Goal: Task Accomplishment & Management: Manage account settings

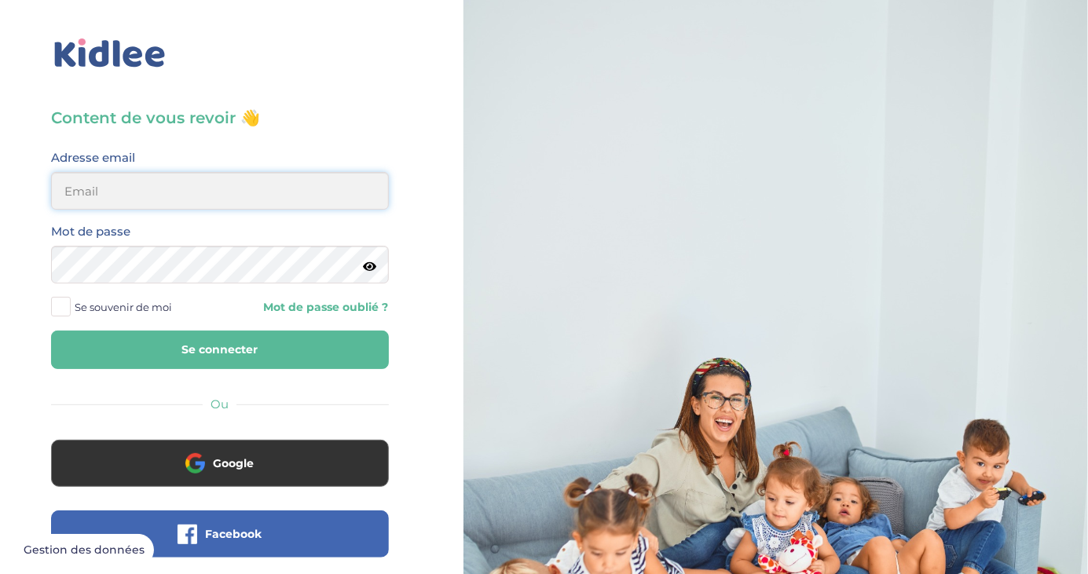
click at [263, 193] on input "email" at bounding box center [220, 191] width 338 height 38
type input "alice.latapie2007@gmail.com"
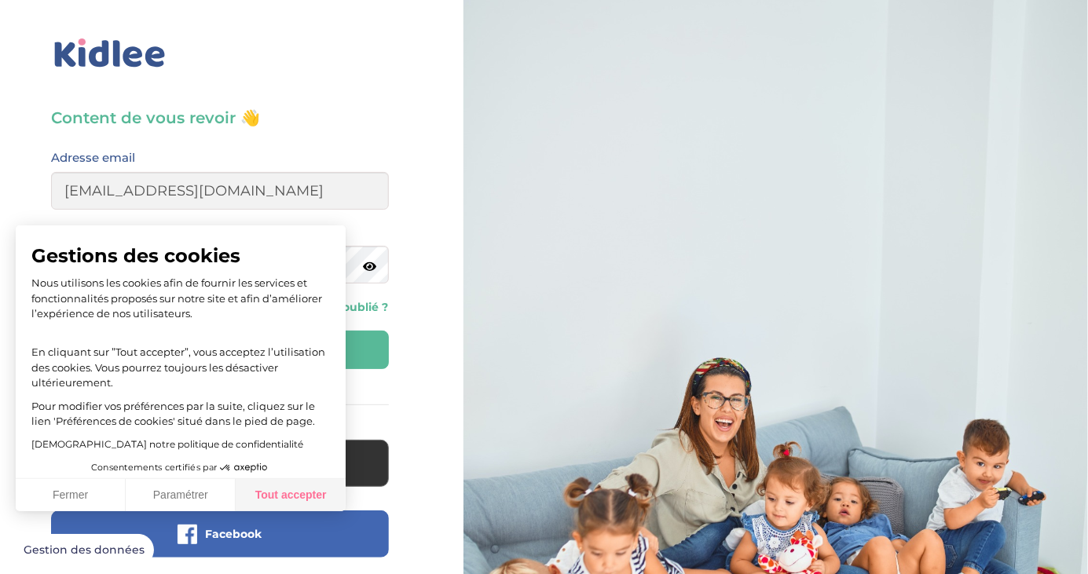
click at [260, 487] on button "Tout accepter" at bounding box center [291, 495] width 110 height 33
checkbox input "true"
click at [339, 334] on button "Se connecter" at bounding box center [220, 350] width 338 height 38
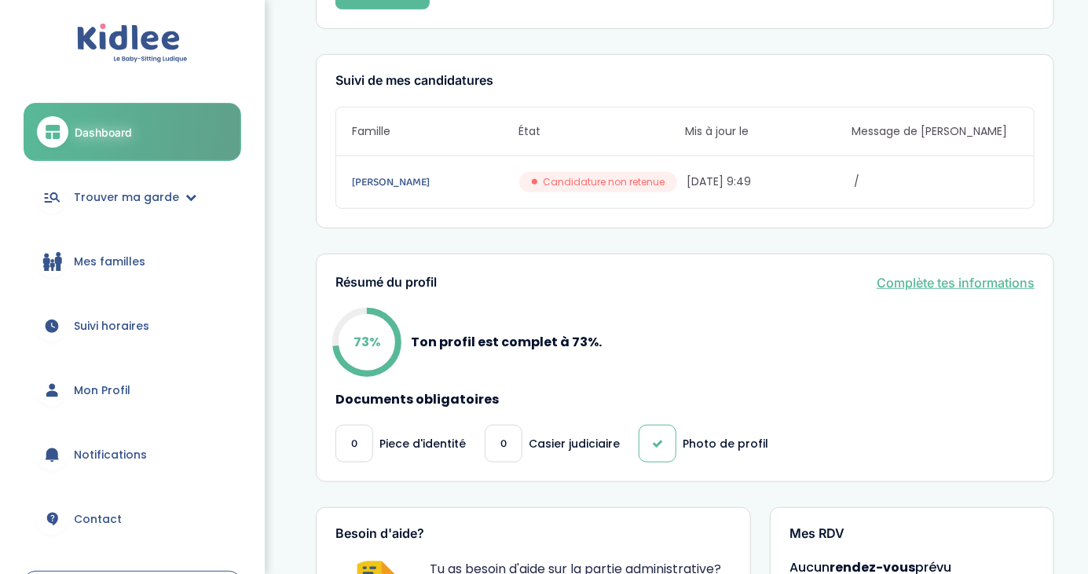
scroll to position [366, 0]
click at [353, 445] on span "0" at bounding box center [354, 443] width 6 height 16
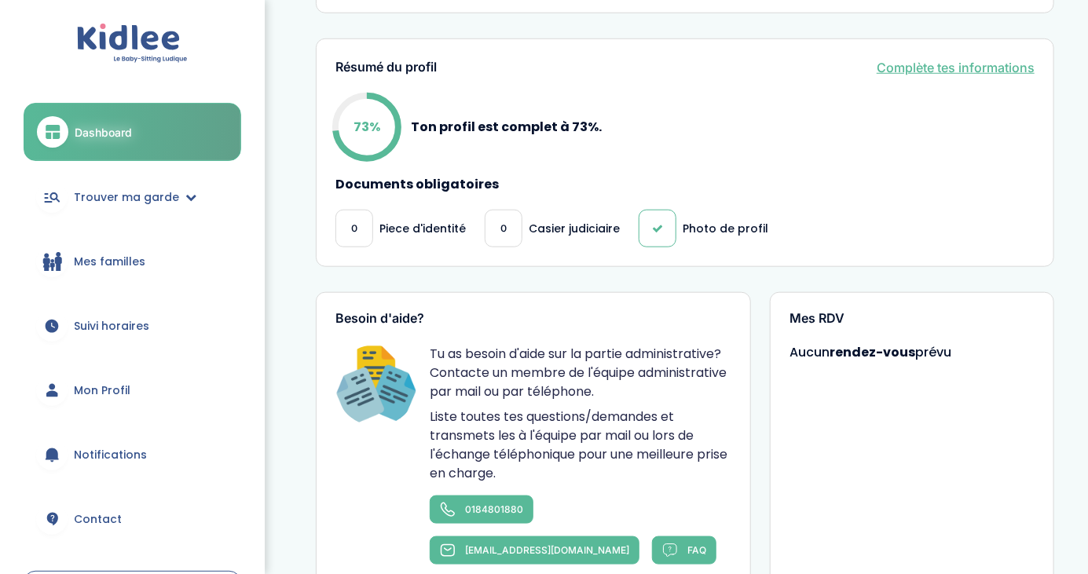
scroll to position [581, 0]
click at [978, 60] on link "Complète tes informations" at bounding box center [956, 66] width 158 height 19
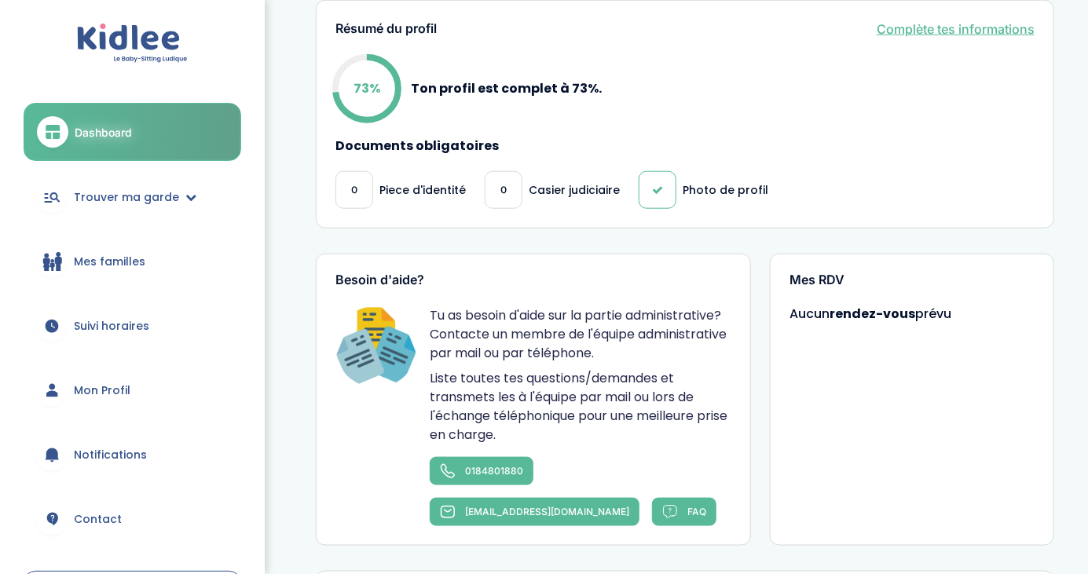
scroll to position [657, 0]
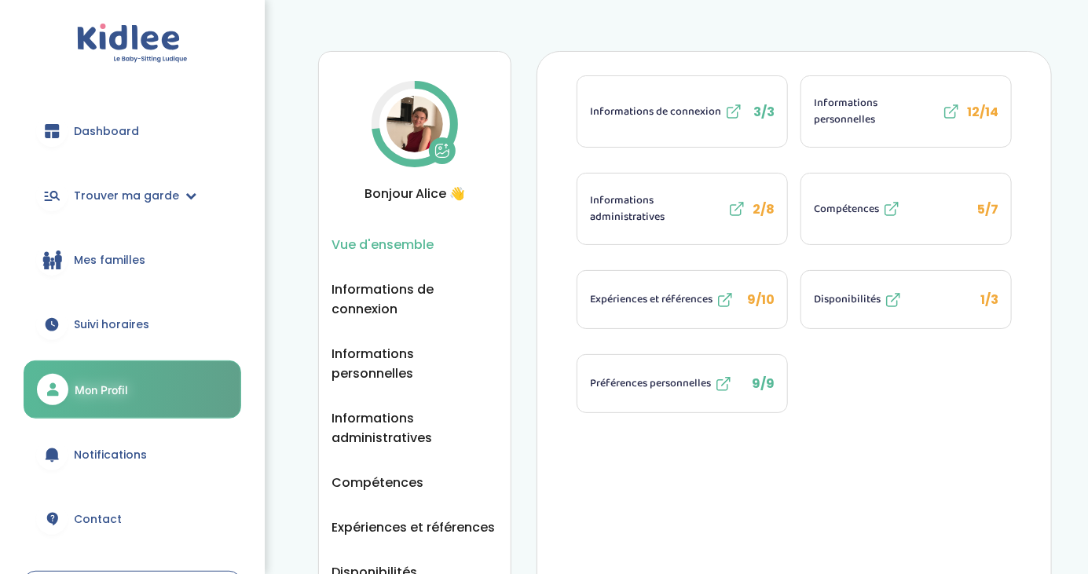
click at [724, 211] on span "Informations administratives" at bounding box center [657, 208] width 134 height 33
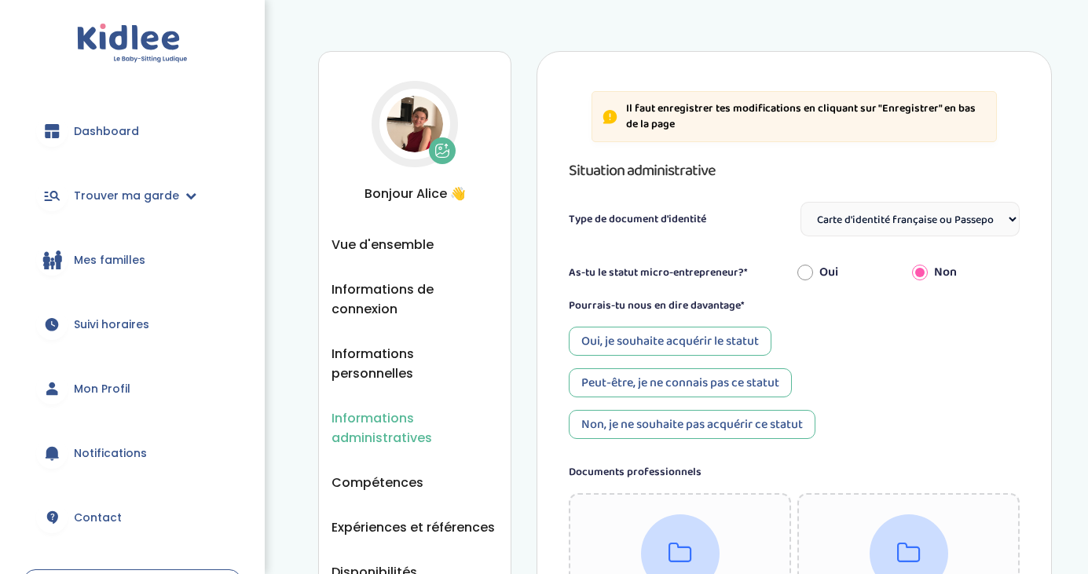
select select "Carte d'identité française ou Passeport français daté de moins de 5 ans"
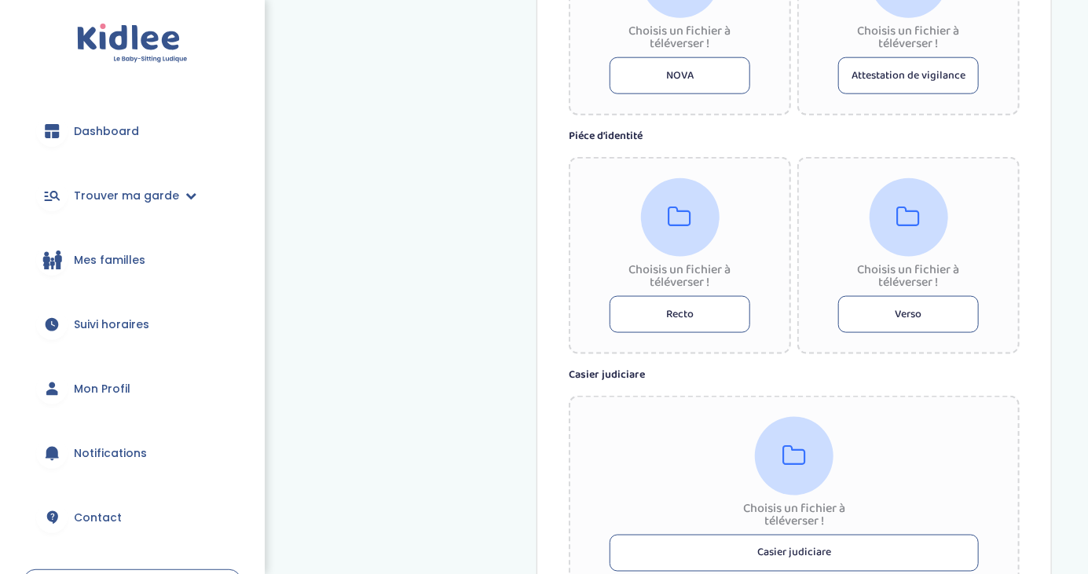
scroll to position [782, 0]
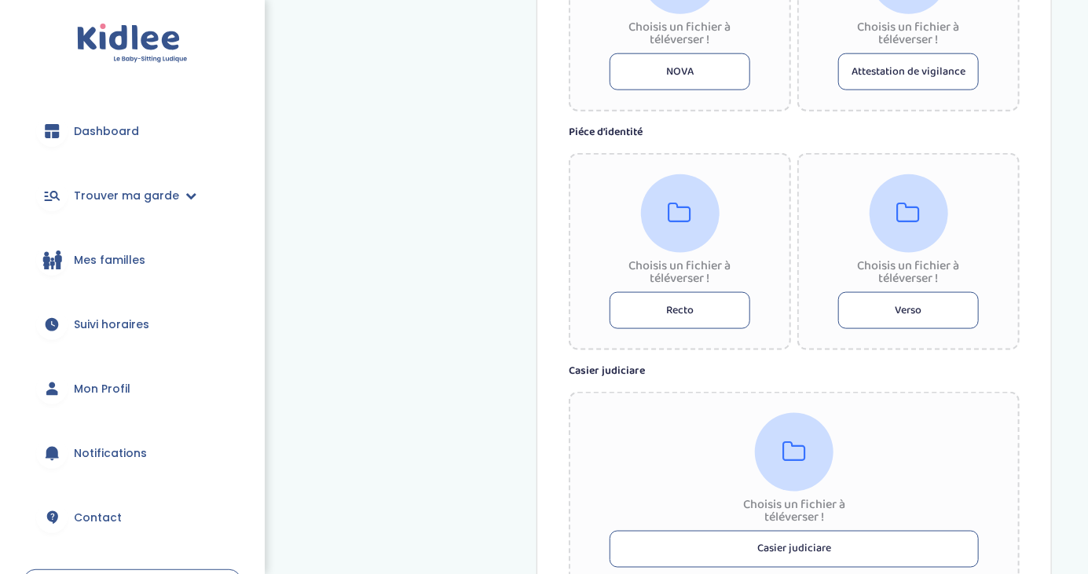
click at [672, 308] on button "Recto" at bounding box center [680, 310] width 141 height 37
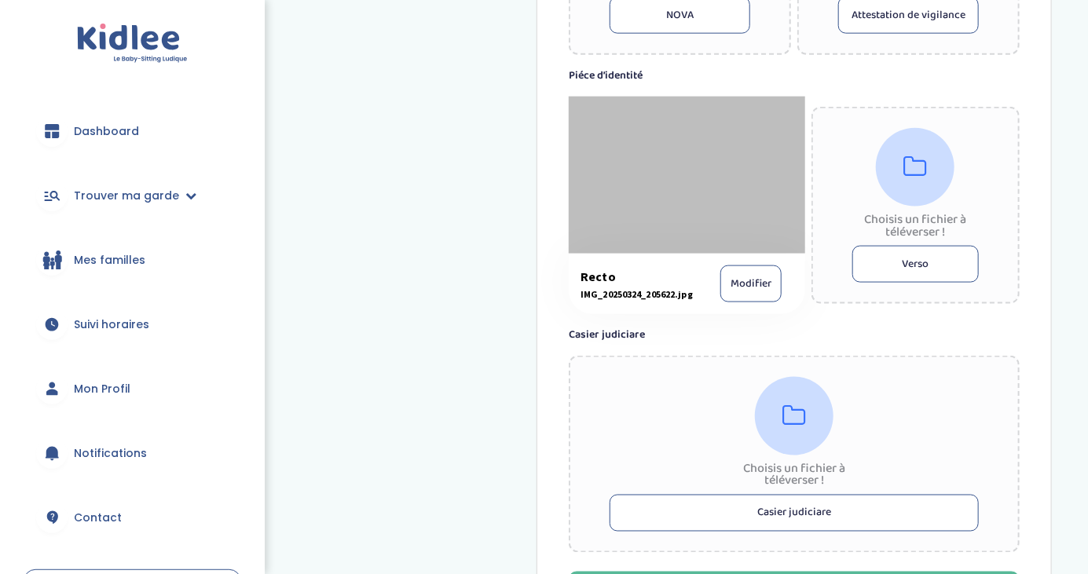
scroll to position [858, 0]
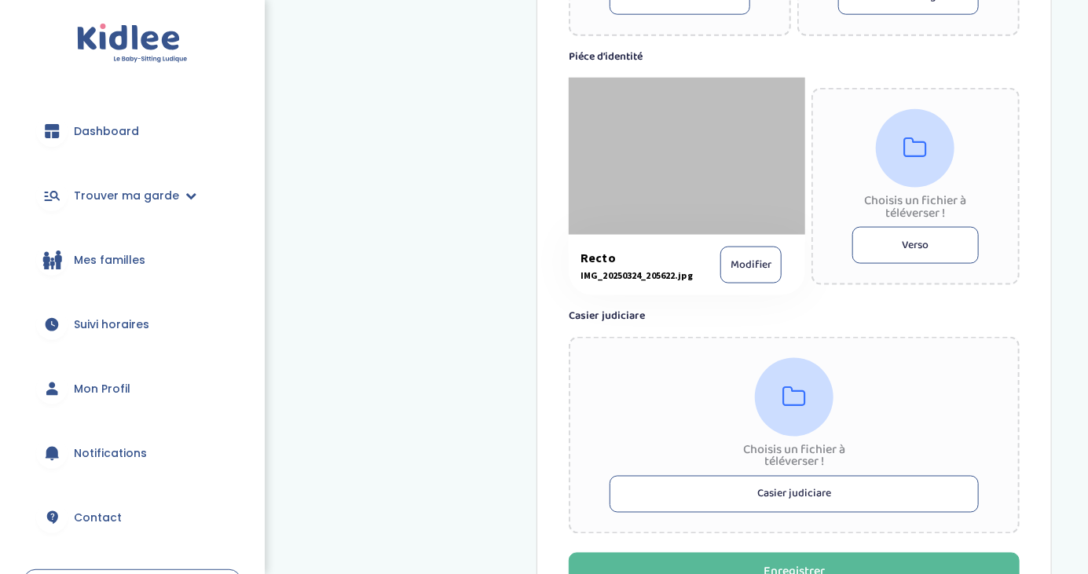
click at [921, 240] on button "Verso" at bounding box center [915, 245] width 126 height 37
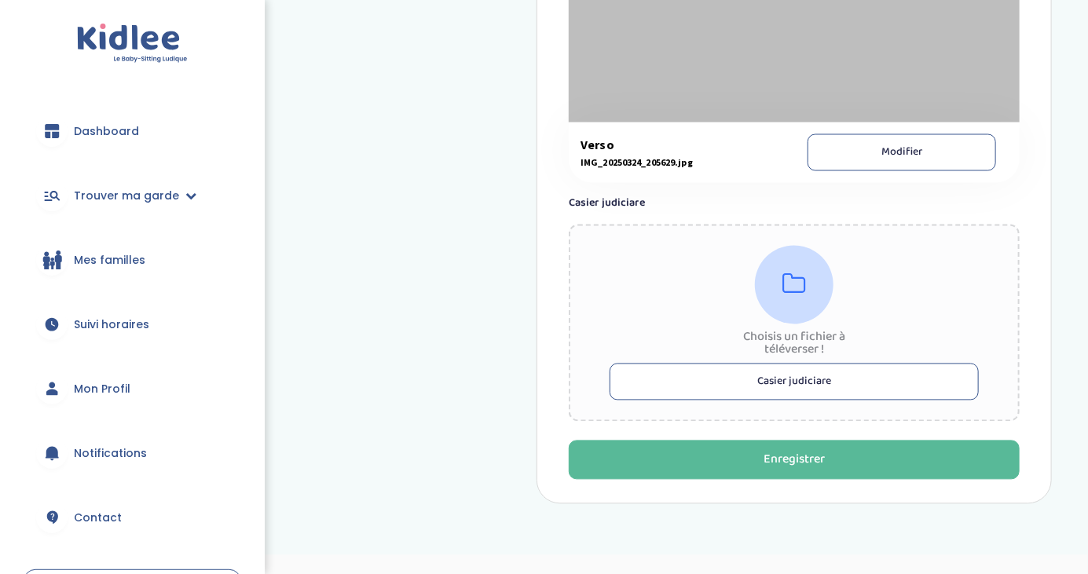
scroll to position [1194, 0]
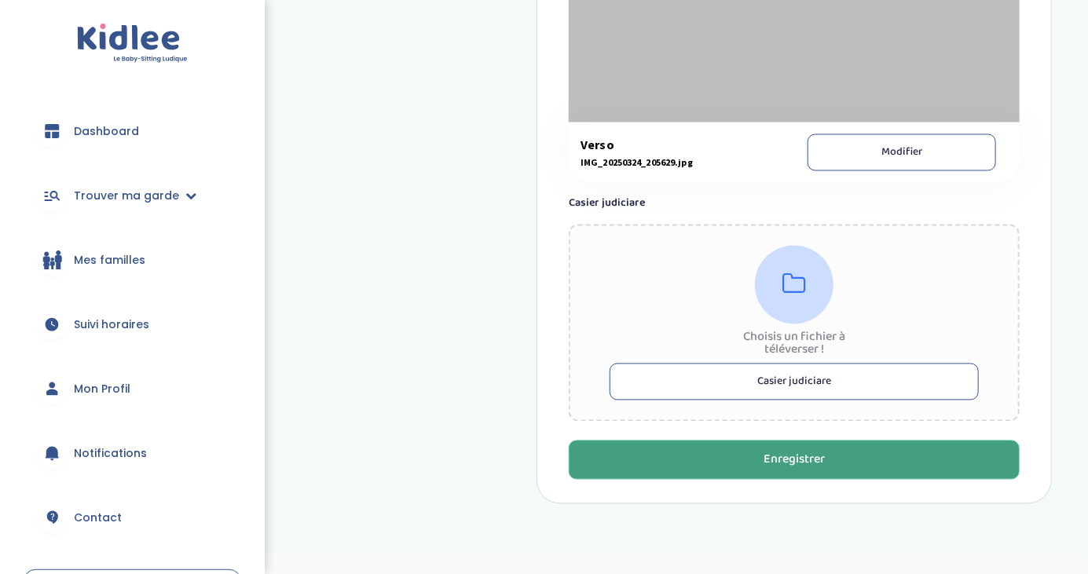
click at [758, 474] on button "Enregistrer" at bounding box center [794, 460] width 451 height 39
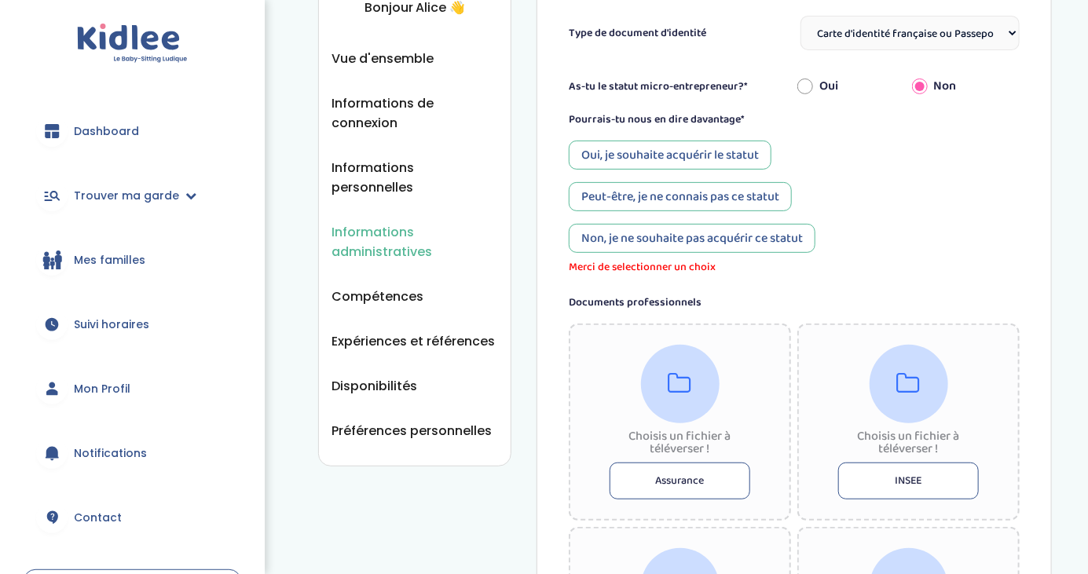
scroll to position [50, 0]
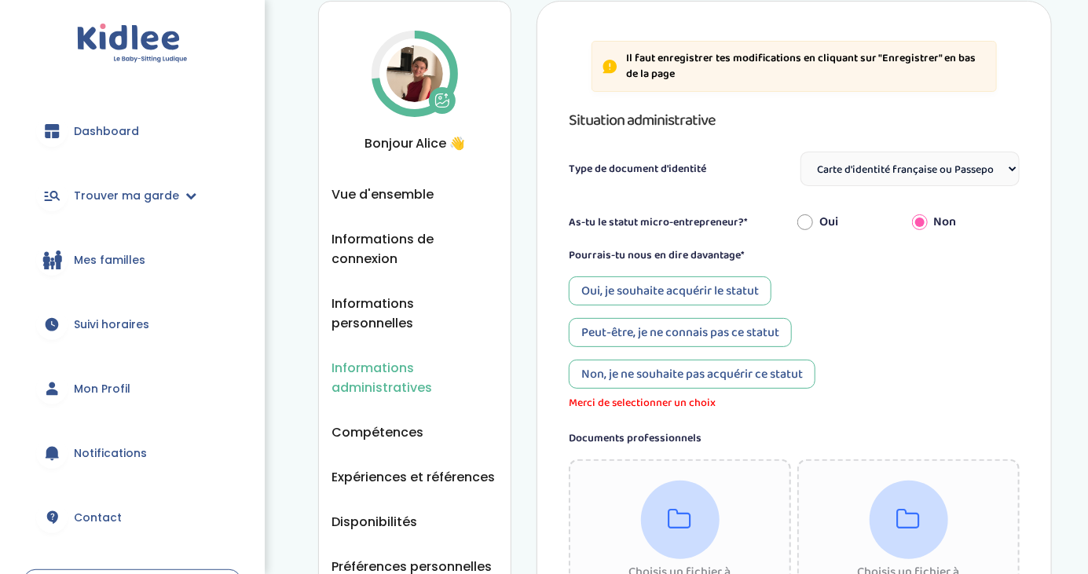
click at [736, 299] on div "Oui, je souhaite acquérir le statut" at bounding box center [670, 290] width 203 height 29
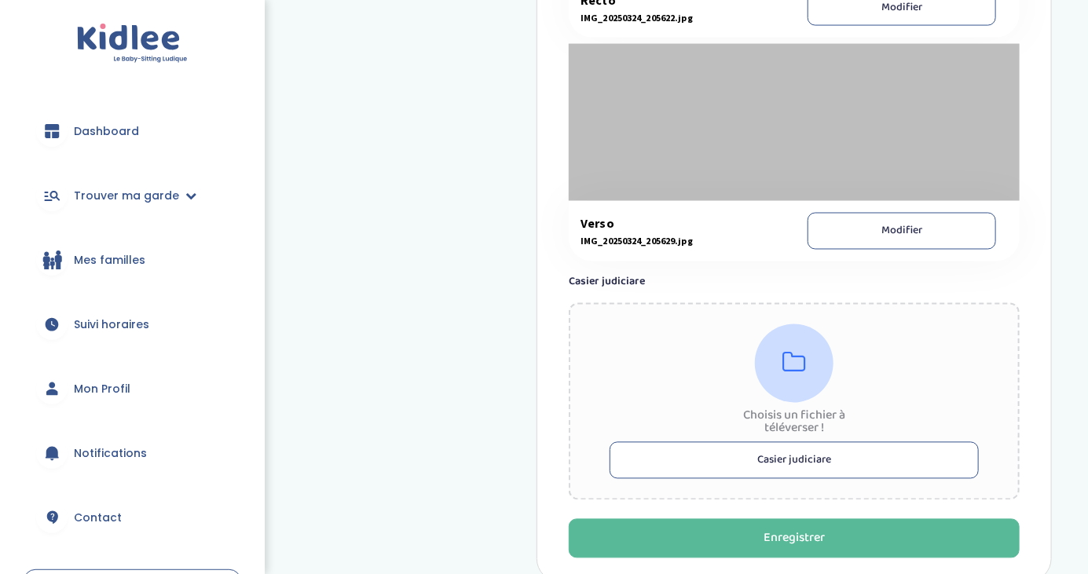
scroll to position [1168, 0]
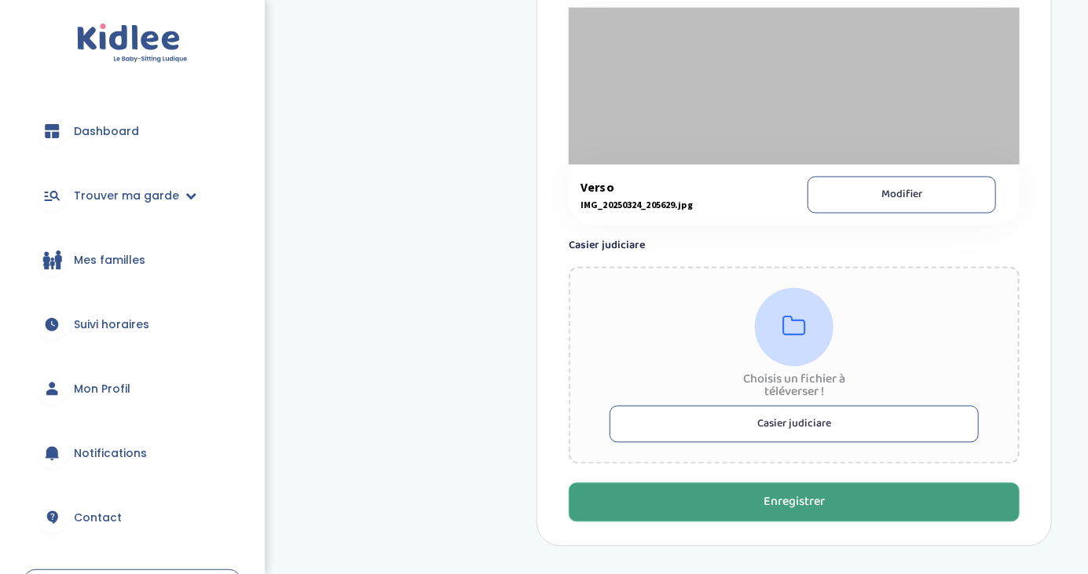
click at [724, 510] on button "Enregistrer" at bounding box center [794, 502] width 451 height 39
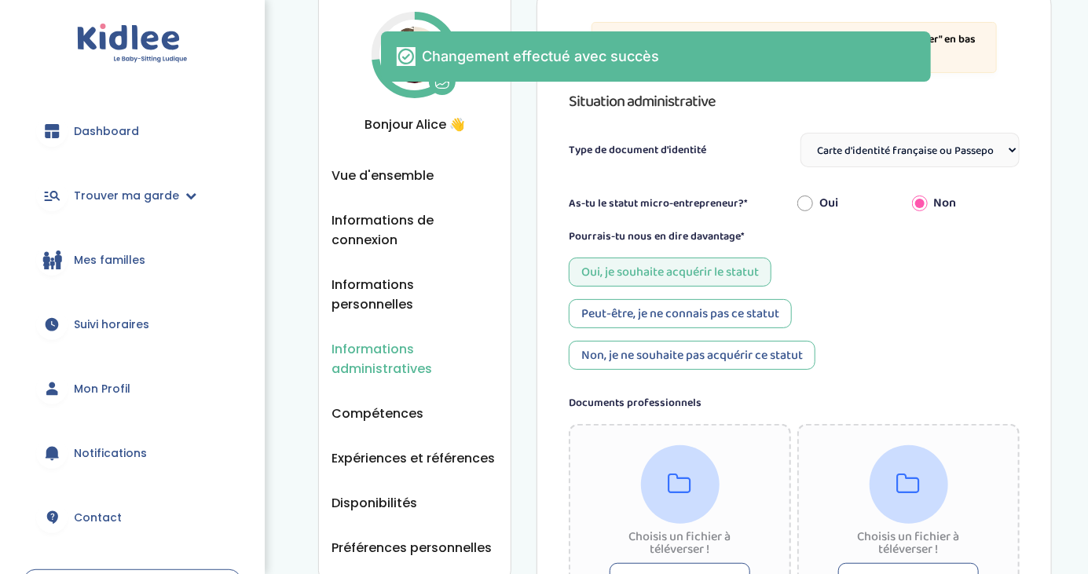
scroll to position [0, 0]
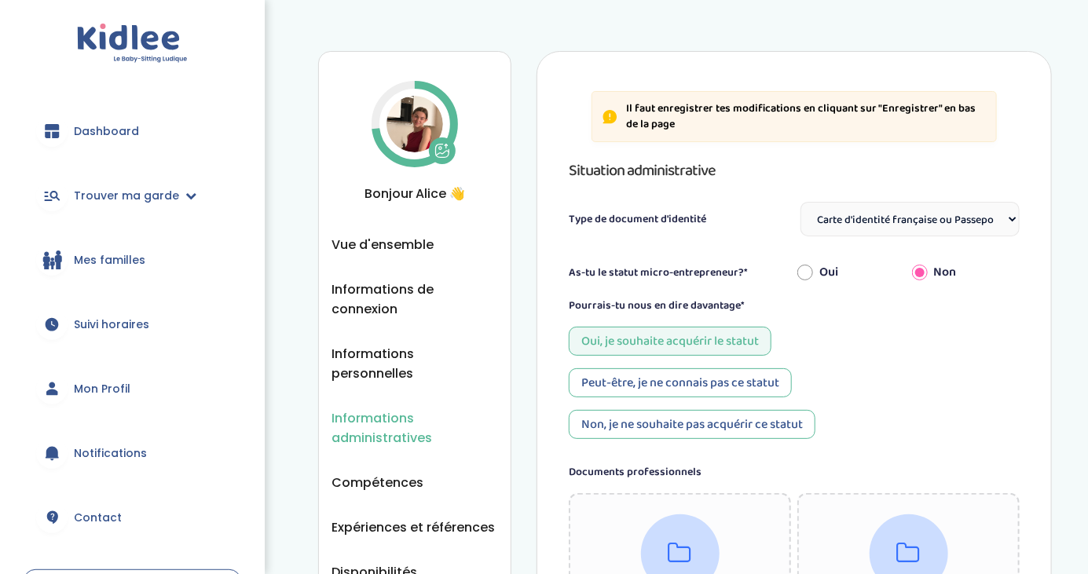
click at [84, 389] on span "Mon Profil" at bounding box center [102, 389] width 57 height 16
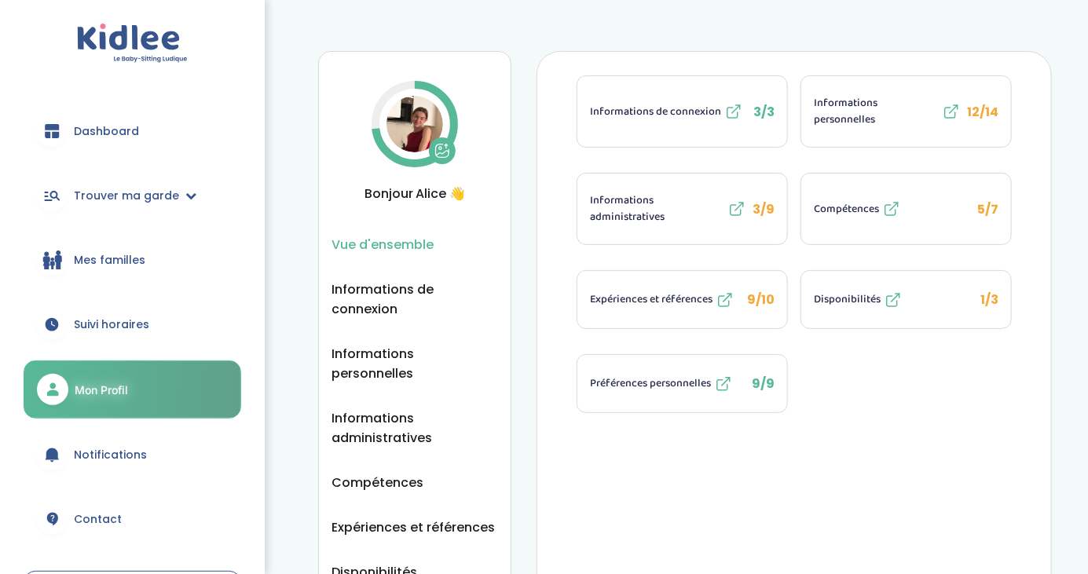
click at [913, 106] on span "Informations personnelles" at bounding box center [876, 111] width 125 height 33
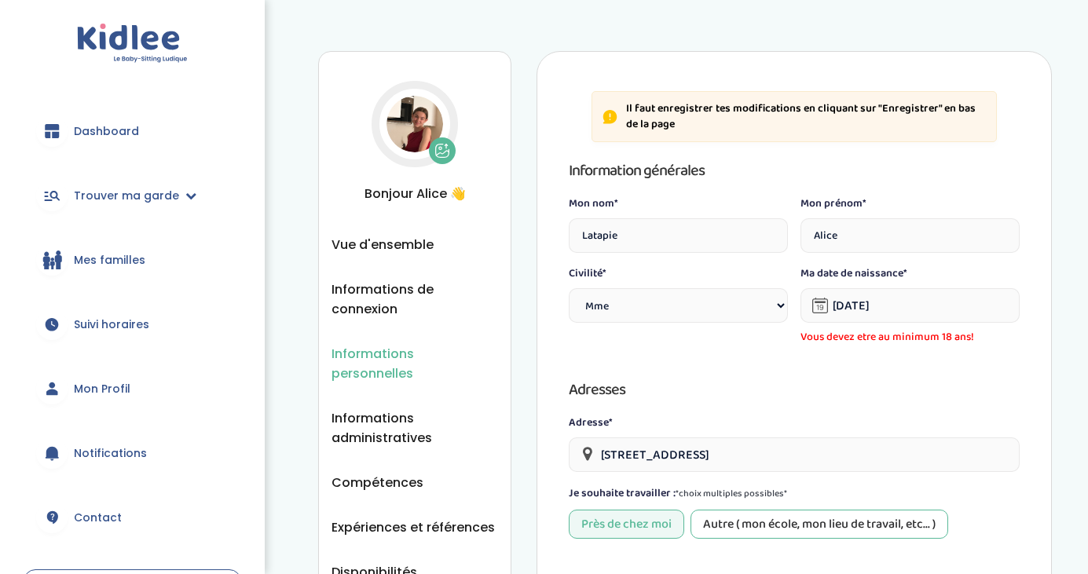
select select "1"
click at [390, 285] on span "Informations de connexion" at bounding box center [414, 299] width 167 height 39
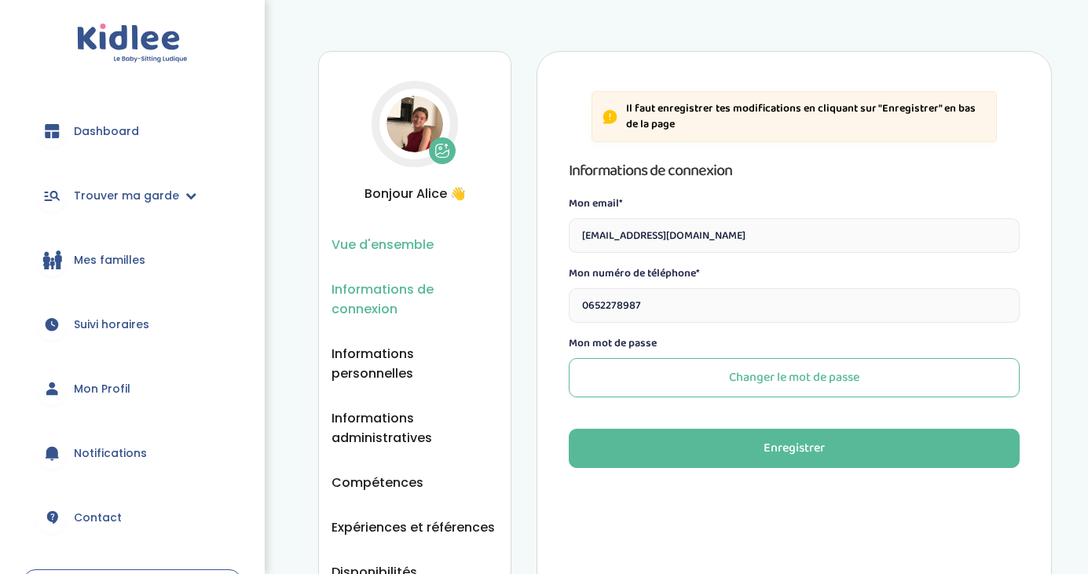
click at [407, 247] on span "Vue d'ensemble" at bounding box center [382, 245] width 102 height 20
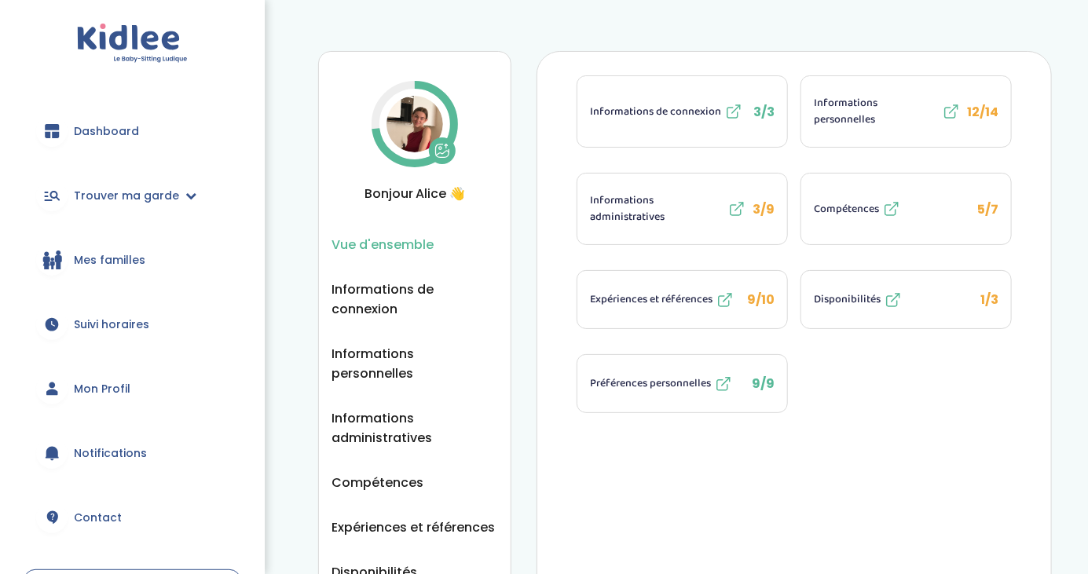
click at [769, 300] on span "9/10" at bounding box center [760, 300] width 27 height 18
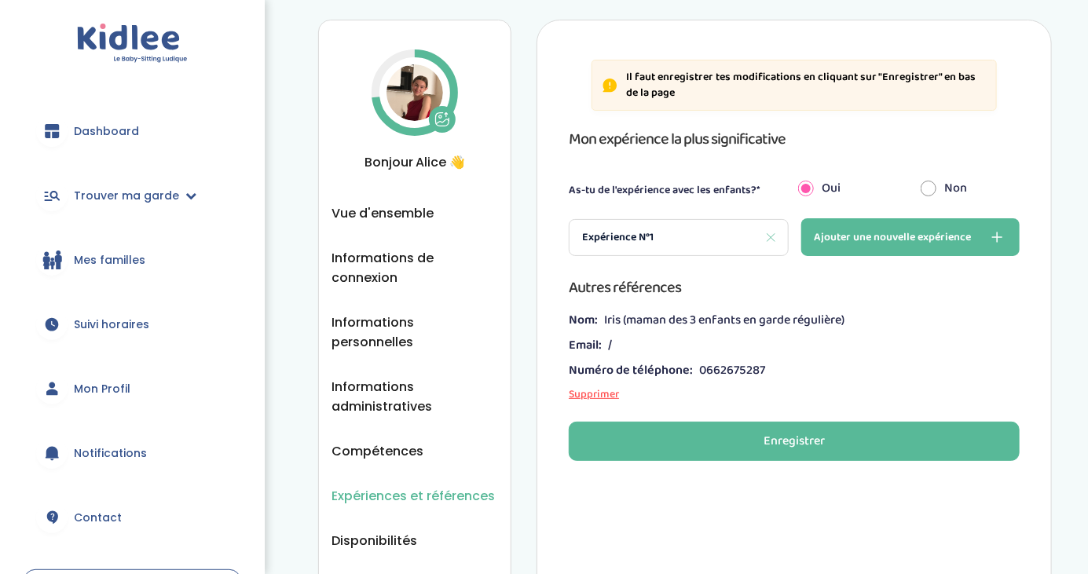
scroll to position [29, 0]
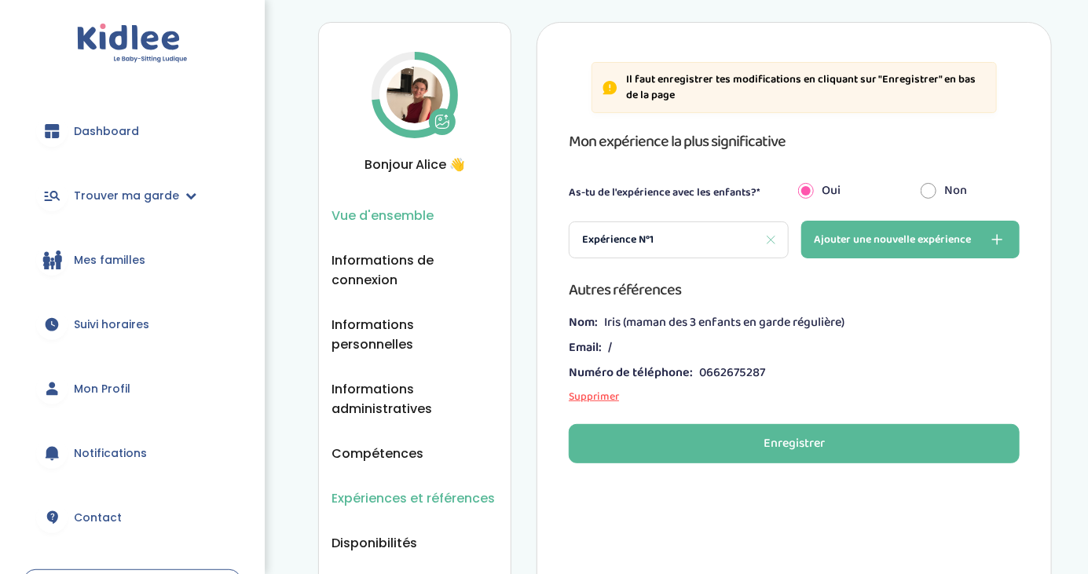
click at [420, 217] on span "Vue d'ensemble" at bounding box center [382, 216] width 102 height 20
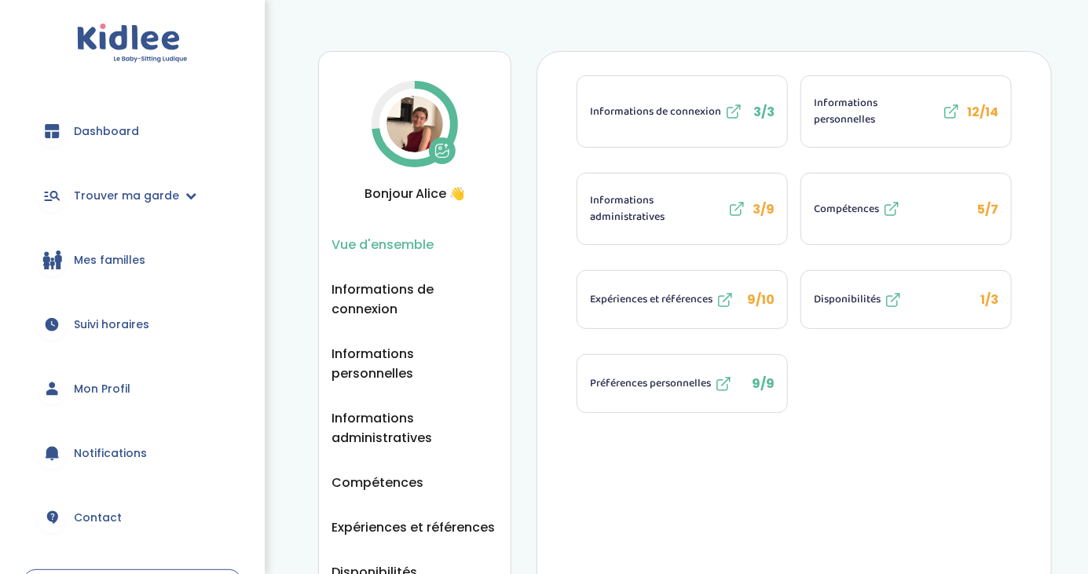
click at [979, 298] on button "Disponibilités 1/3" at bounding box center [906, 299] width 210 height 57
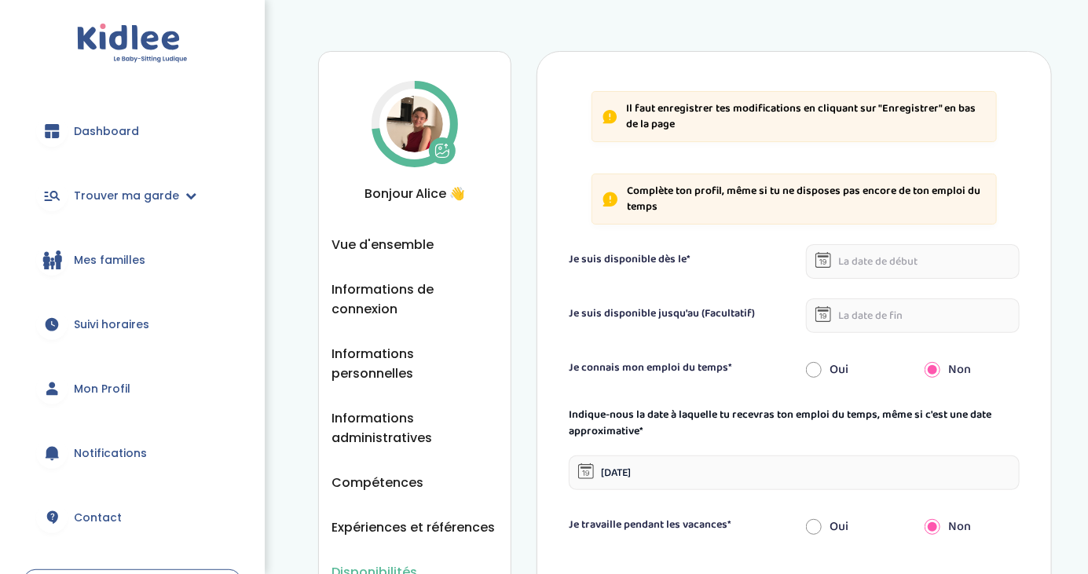
click at [866, 269] on input "text" at bounding box center [913, 261] width 214 height 35
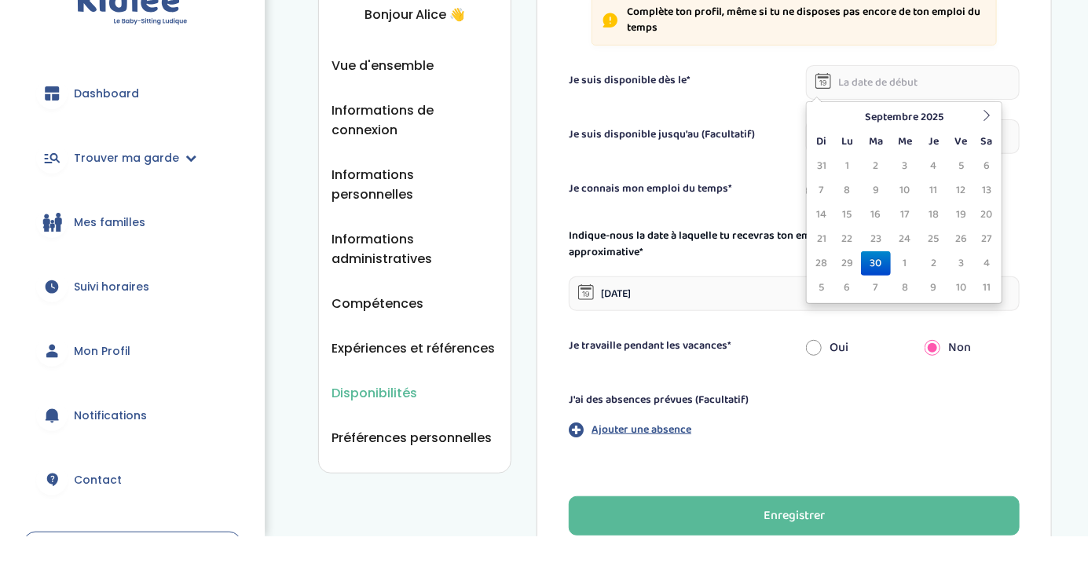
scroll to position [142, 0]
click at [922, 295] on td "2" at bounding box center [933, 300] width 27 height 24
type input "[DATE]"
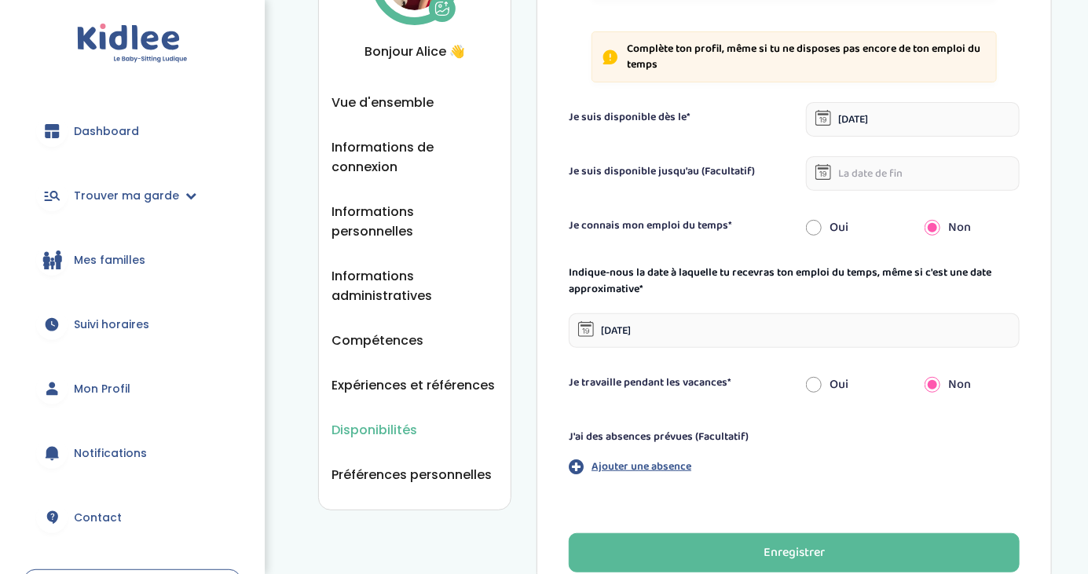
click at [806, 228] on input "radio" at bounding box center [814, 228] width 16 height 35
radio input "true"
radio input "false"
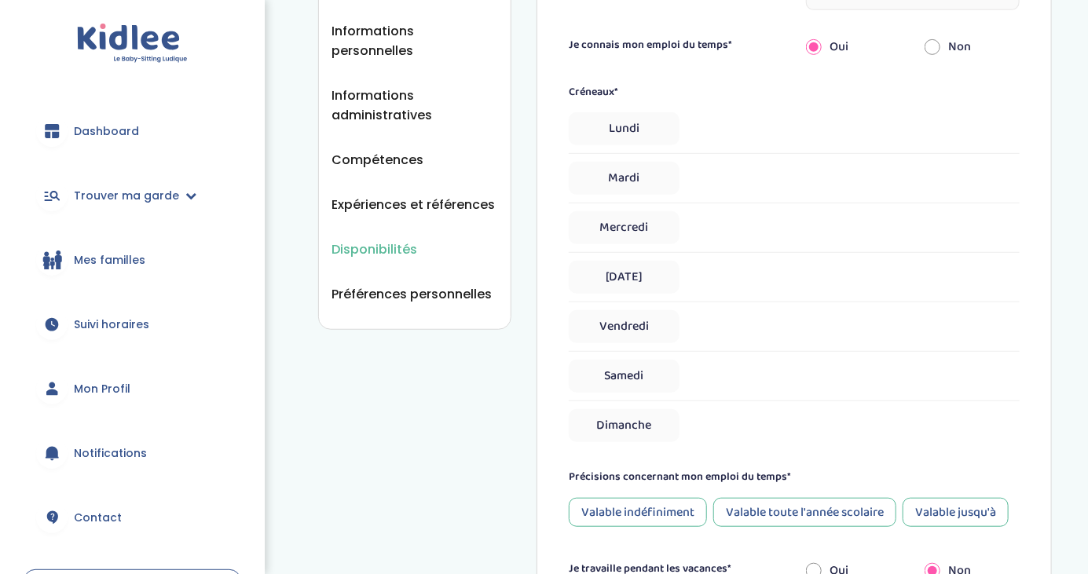
scroll to position [323, 0]
click at [644, 178] on span "Mardi" at bounding box center [624, 178] width 111 height 33
select select "1"
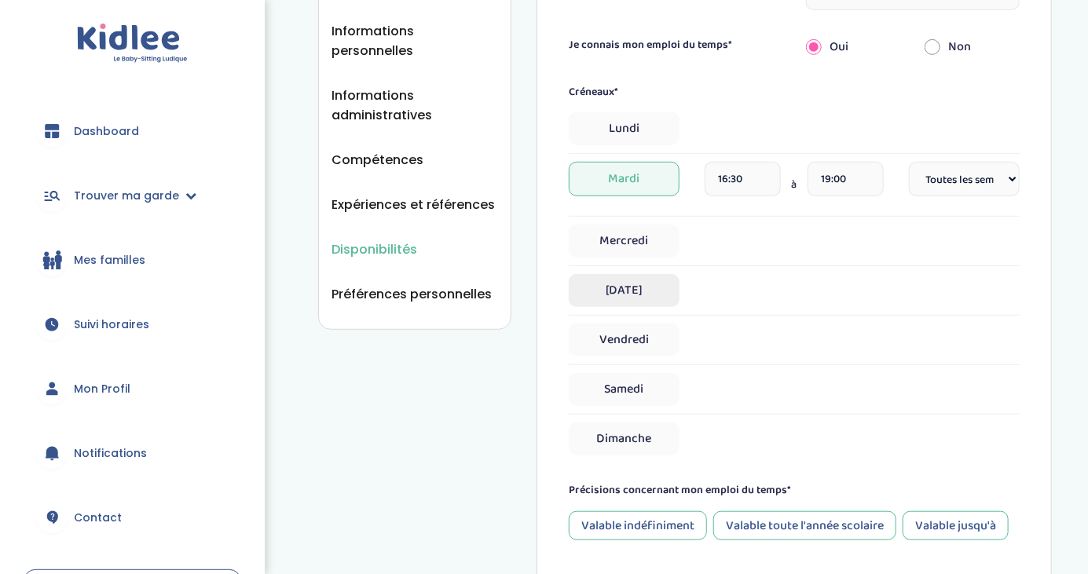
click at [655, 302] on span "Jeudi" at bounding box center [624, 290] width 111 height 33
select select "1"
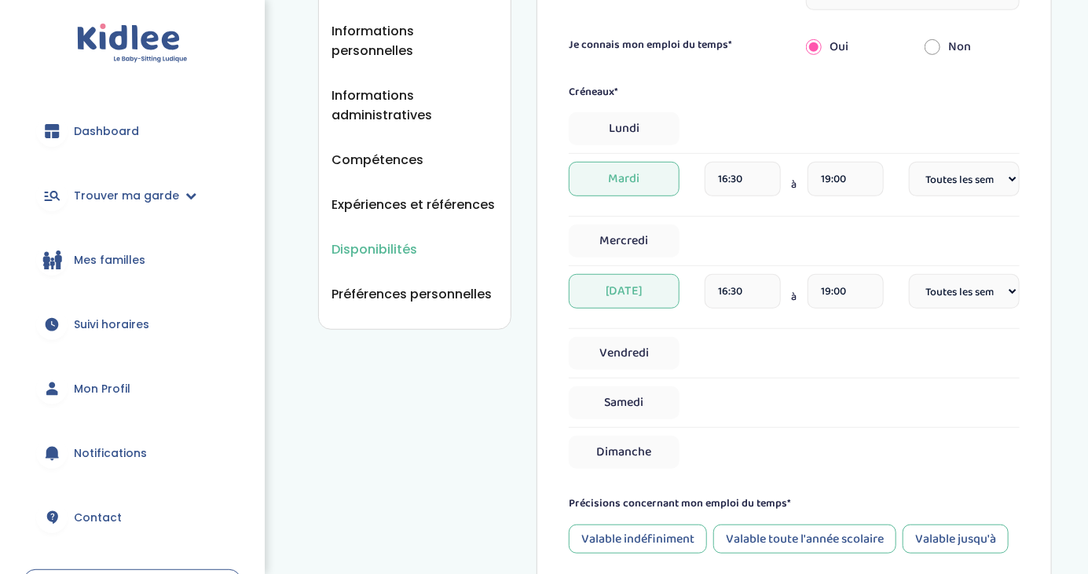
click at [758, 176] on input "16:30" at bounding box center [743, 179] width 76 height 35
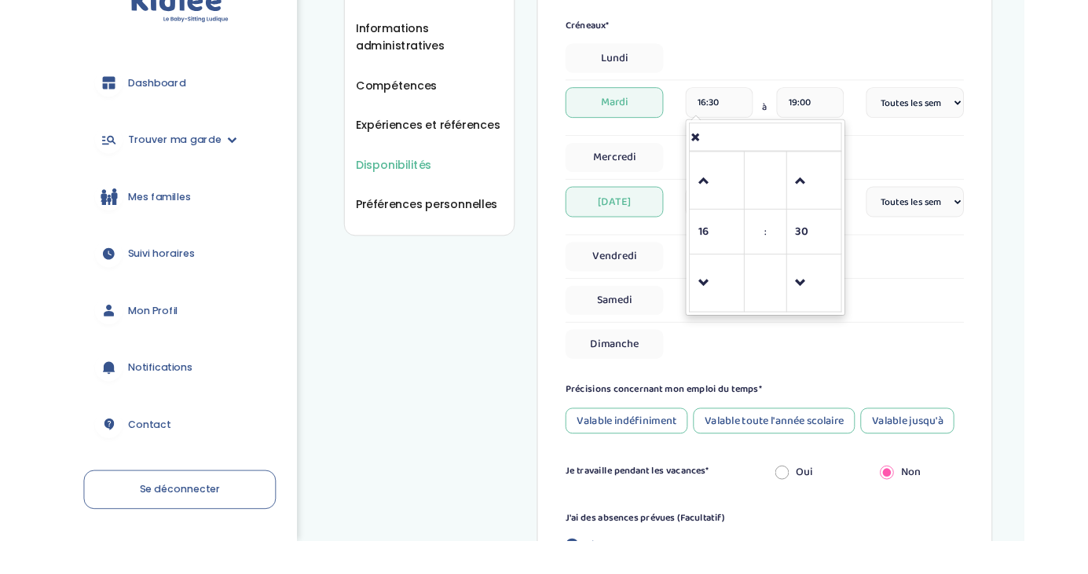
scroll to position [361, 0]
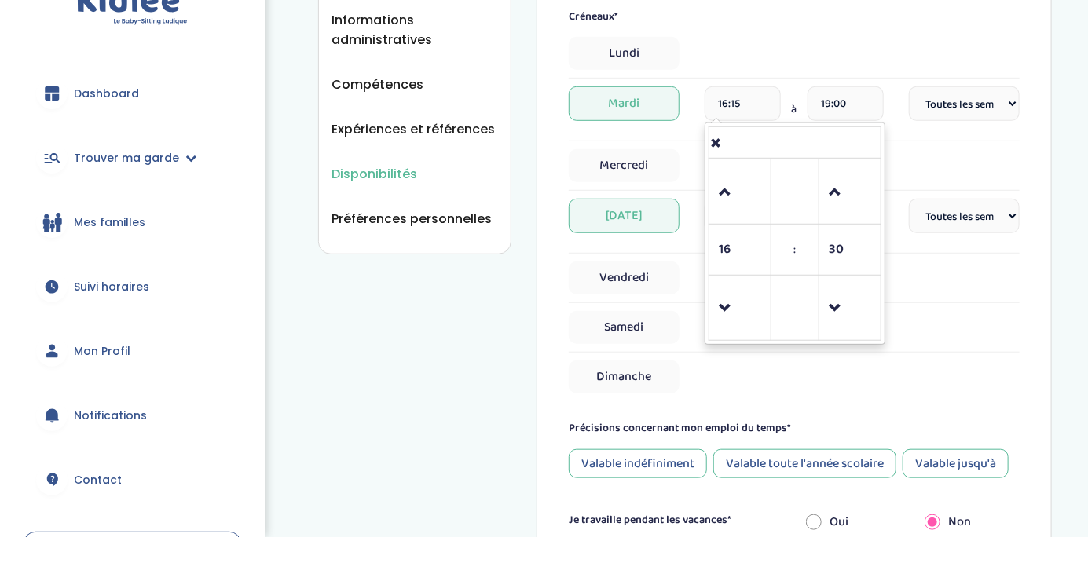
type input "16:15"
click at [893, 157] on div "Mardi 16:15 16 : 30 00 01 02 03 04 05 06 07 08 09 10 11 12 13 14 15 16 17 18 19…" at bounding box center [794, 146] width 451 height 46
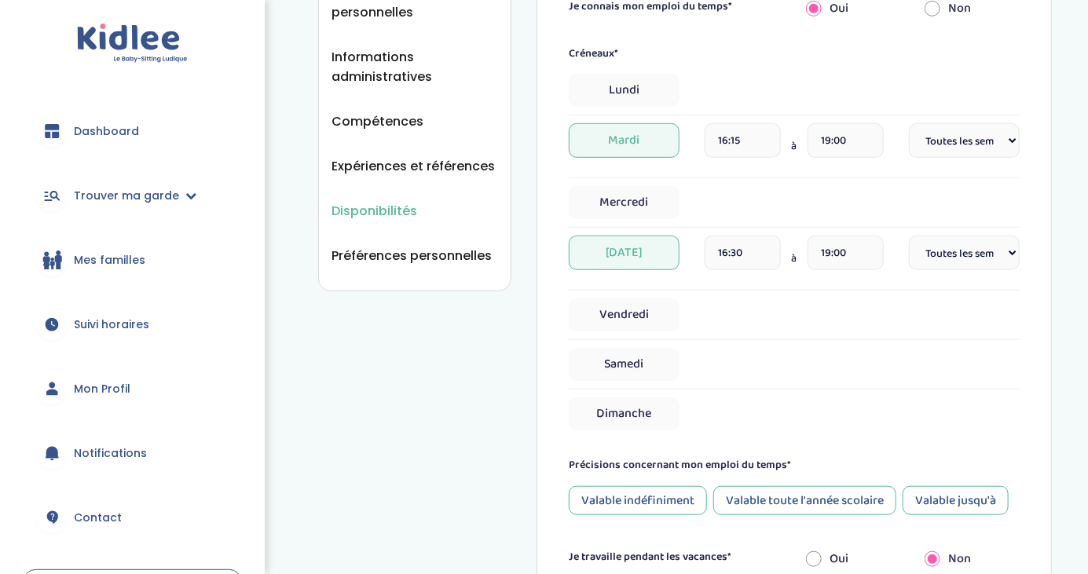
click at [760, 251] on input "16:30" at bounding box center [743, 253] width 76 height 35
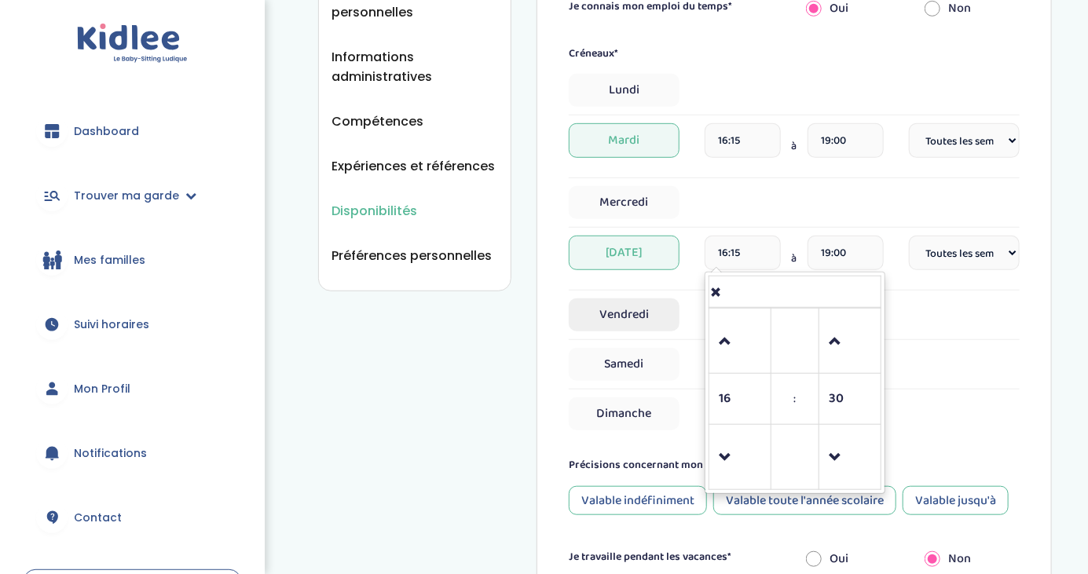
type input "16:15"
click at [635, 317] on span "Vendredi" at bounding box center [624, 314] width 111 height 33
select select "1"
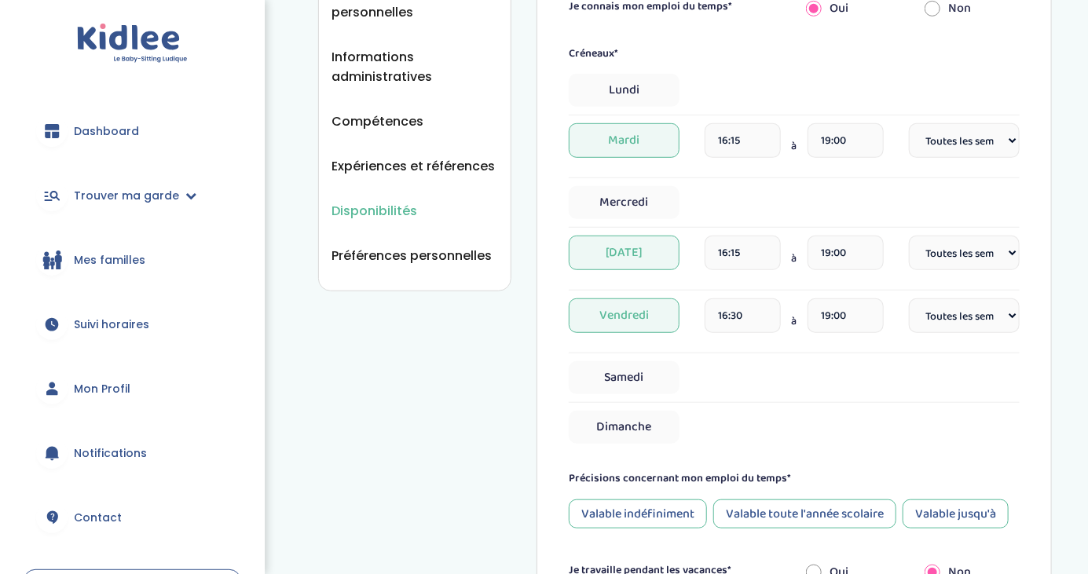
click at [749, 321] on input "16:30" at bounding box center [743, 315] width 76 height 35
type input "1"
type input "19:00"
click at [853, 313] on input "19:00" at bounding box center [845, 315] width 76 height 35
type input "1"
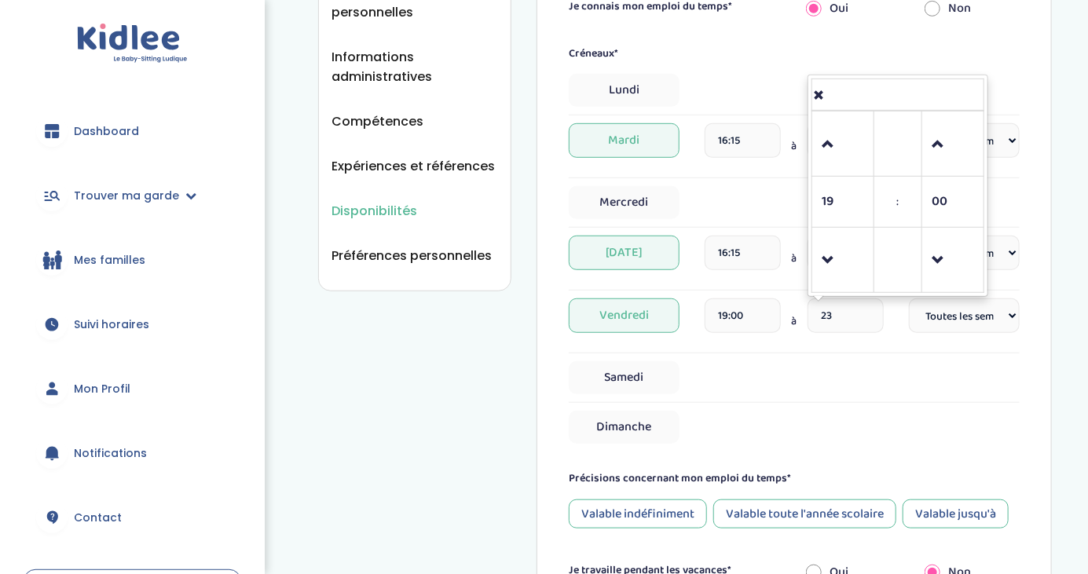
type input "2"
type input "23:00"
click at [660, 377] on span "Samedi" at bounding box center [624, 377] width 111 height 33
select select "1"
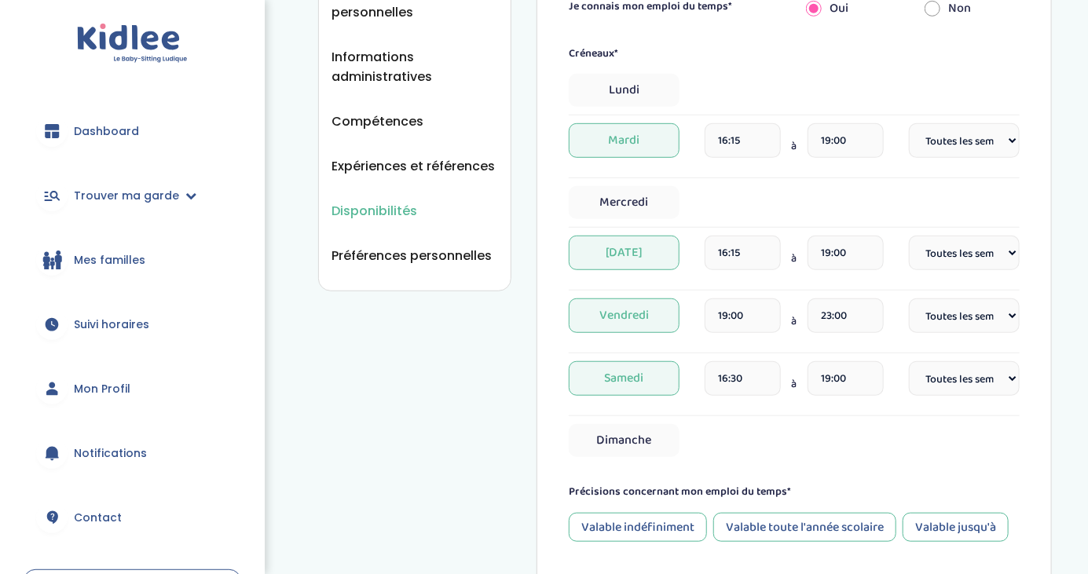
click at [991, 386] on select "Fréquence Toutes les semaines Toutes les 2 semaines Tous les mois" at bounding box center [964, 378] width 111 height 35
click at [660, 388] on span "Samedi" at bounding box center [624, 378] width 111 height 35
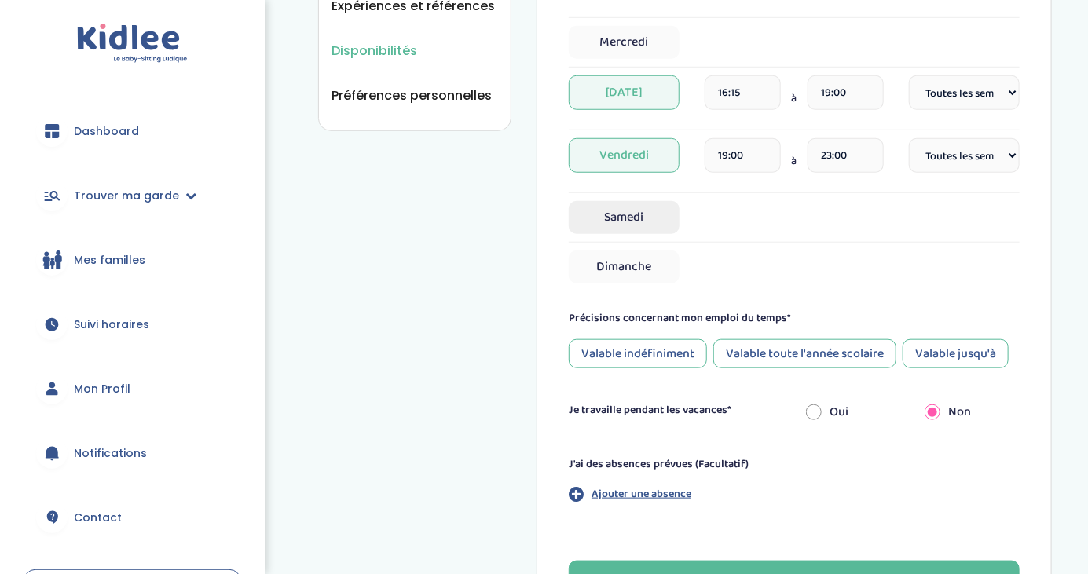
scroll to position [528, 0]
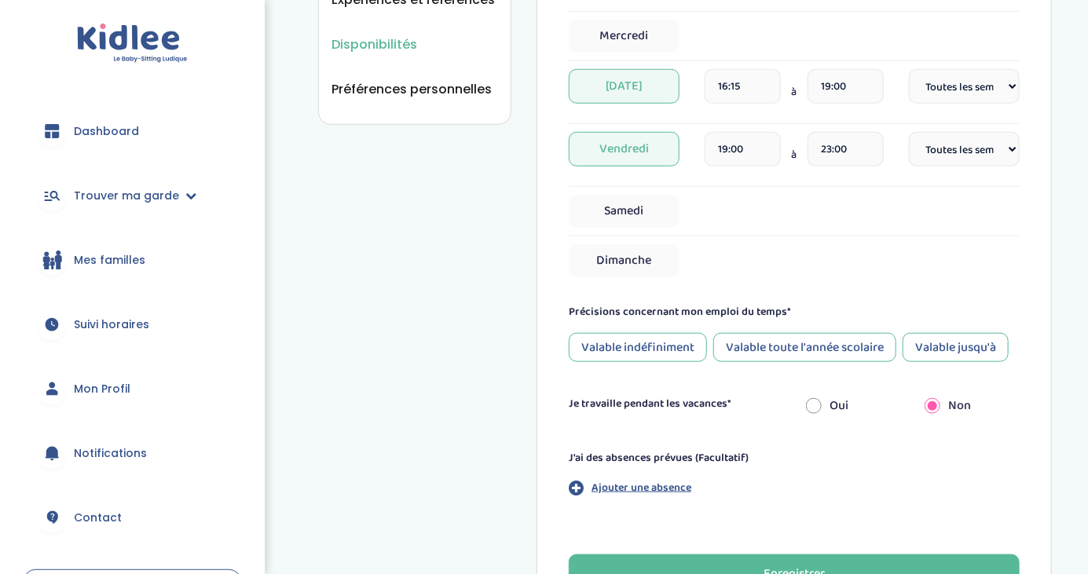
click at [829, 354] on div "Valable toute l'année scolaire" at bounding box center [804, 347] width 183 height 29
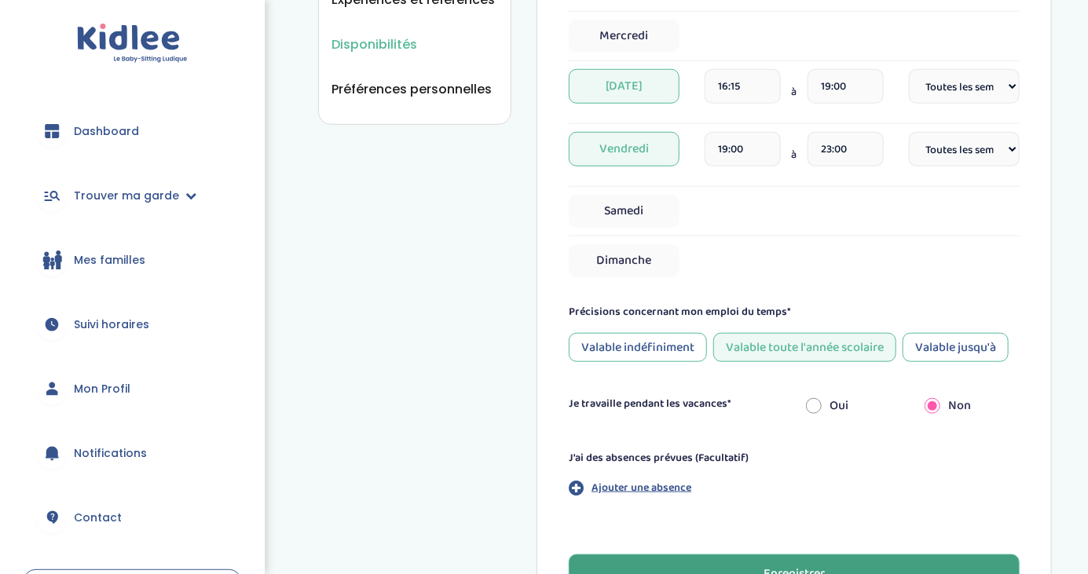
click at [812, 562] on button "Enregistrer" at bounding box center [794, 574] width 451 height 39
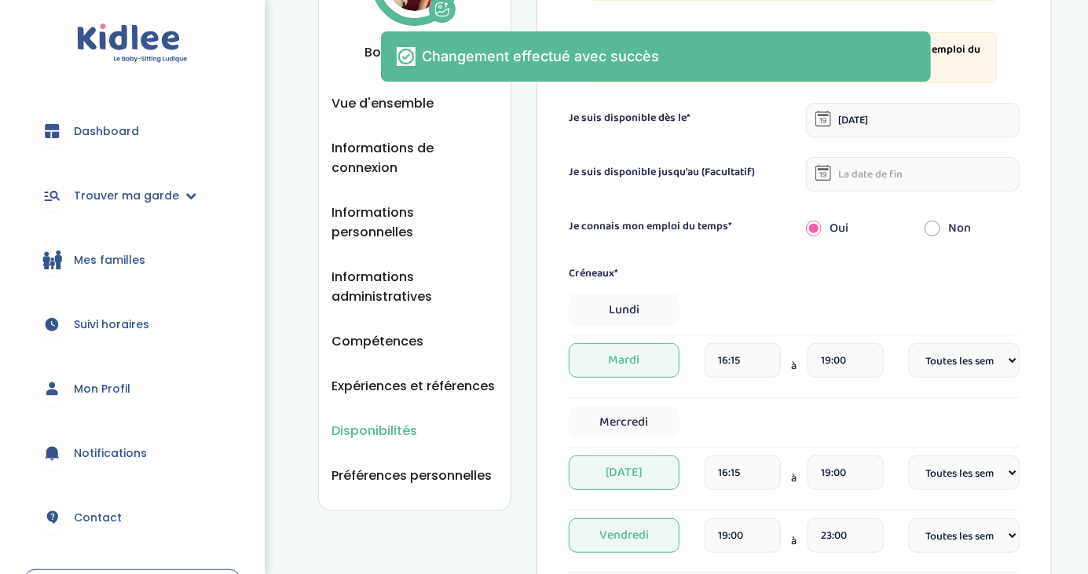
scroll to position [0, 0]
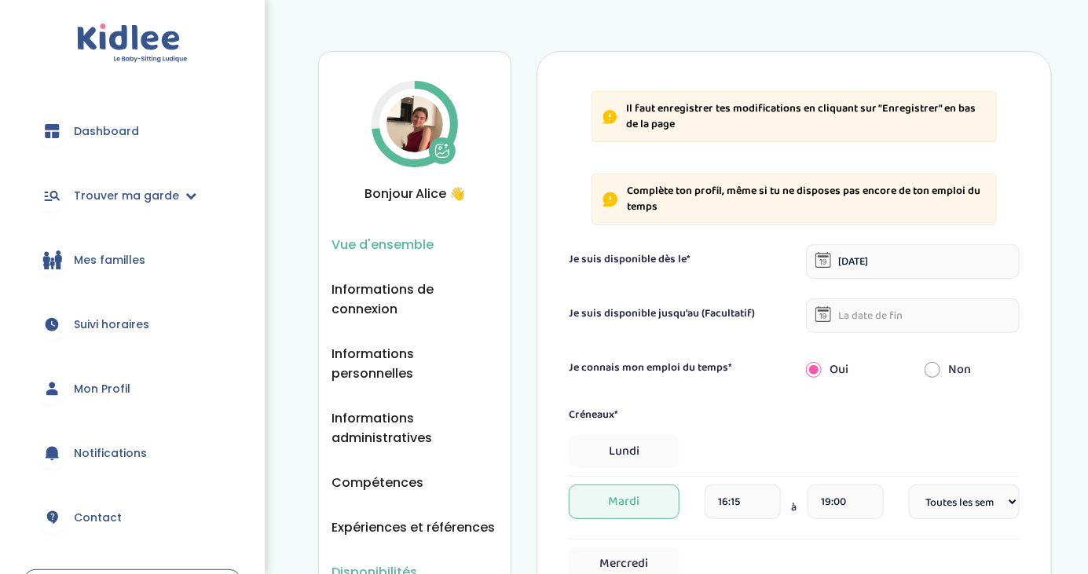
click at [402, 243] on span "Vue d'ensemble" at bounding box center [382, 245] width 102 height 20
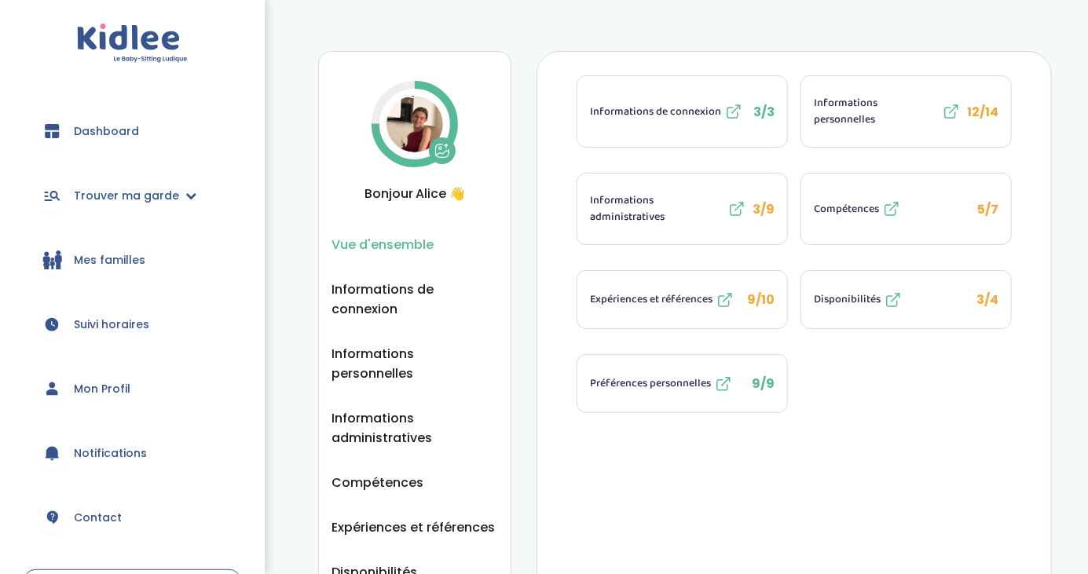
click at [892, 211] on icon at bounding box center [891, 209] width 19 height 19
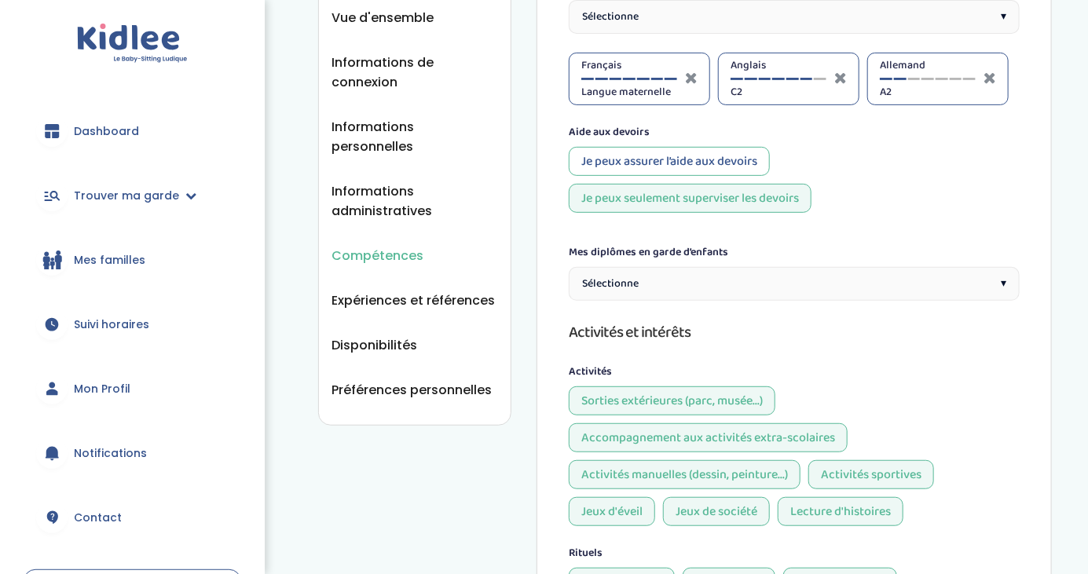
scroll to position [229, 0]
click at [681, 159] on div "Je peux assurer l’aide aux devoirs" at bounding box center [669, 159] width 201 height 29
select select "3eme"
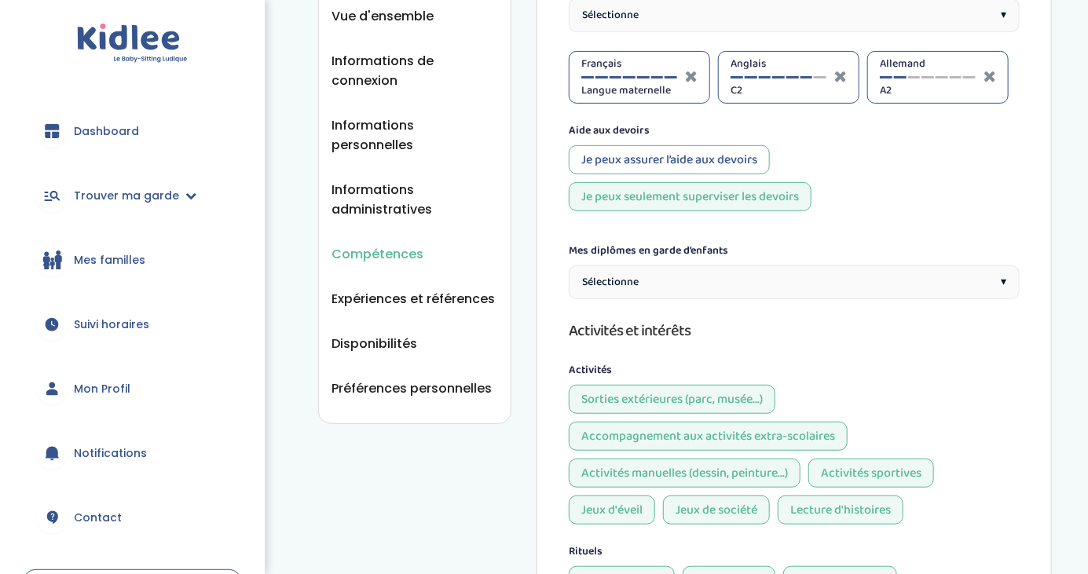
select select "3eme"
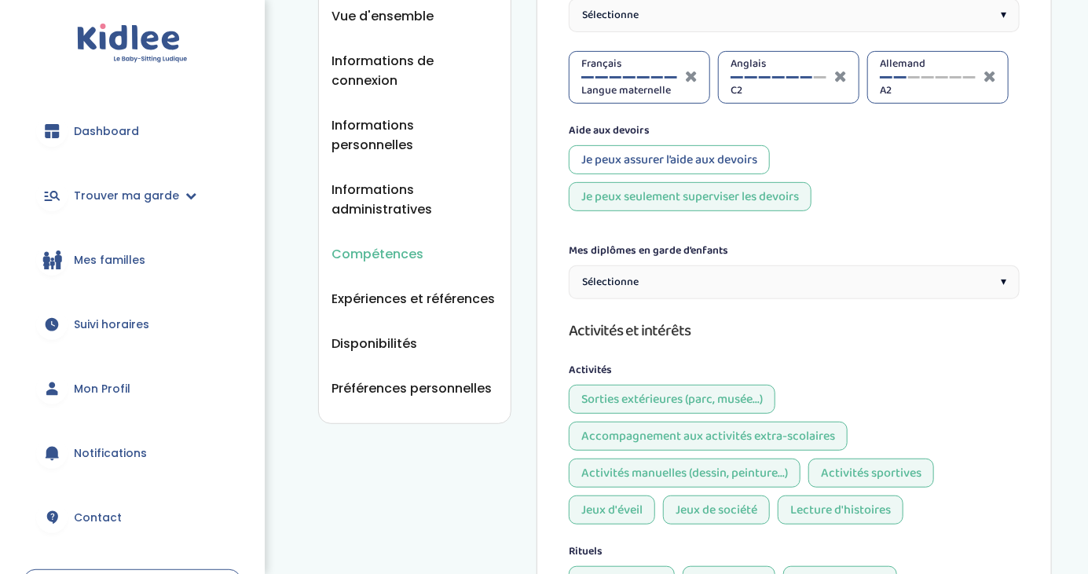
select select "3eme"
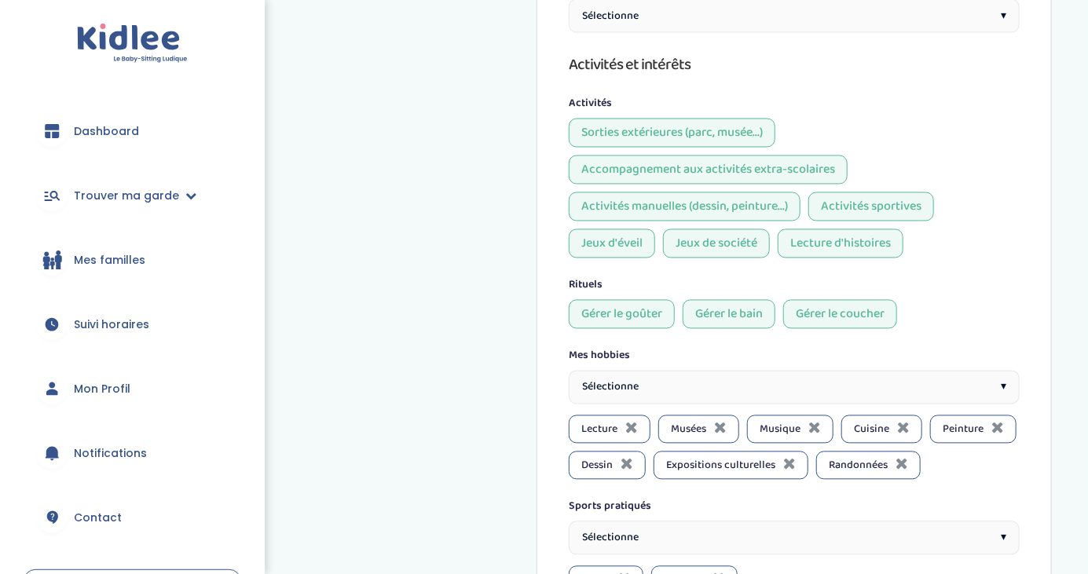
scroll to position [1412, 0]
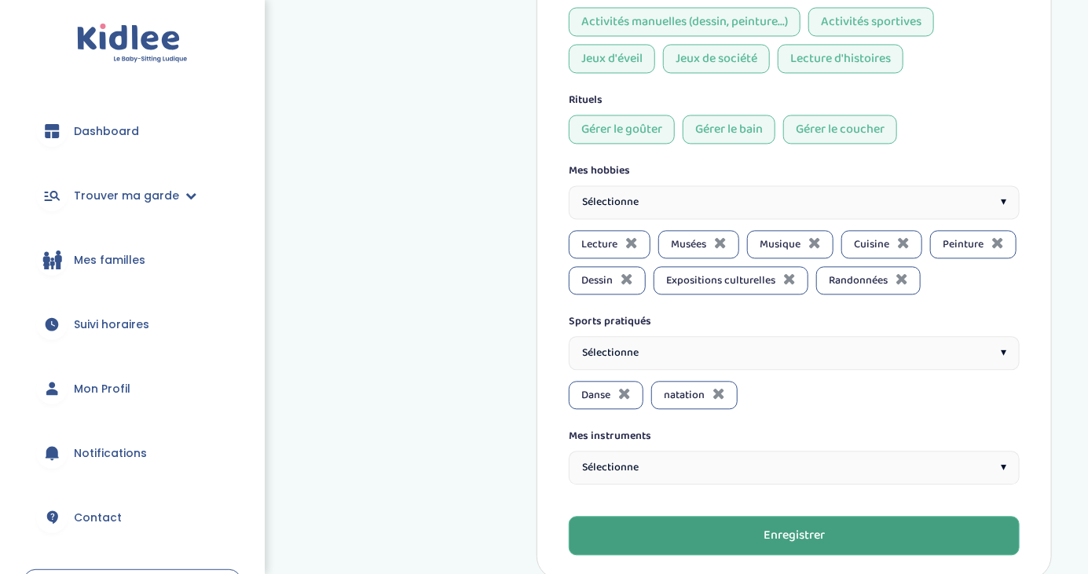
click at [672, 516] on button "Enregistrer" at bounding box center [794, 535] width 451 height 39
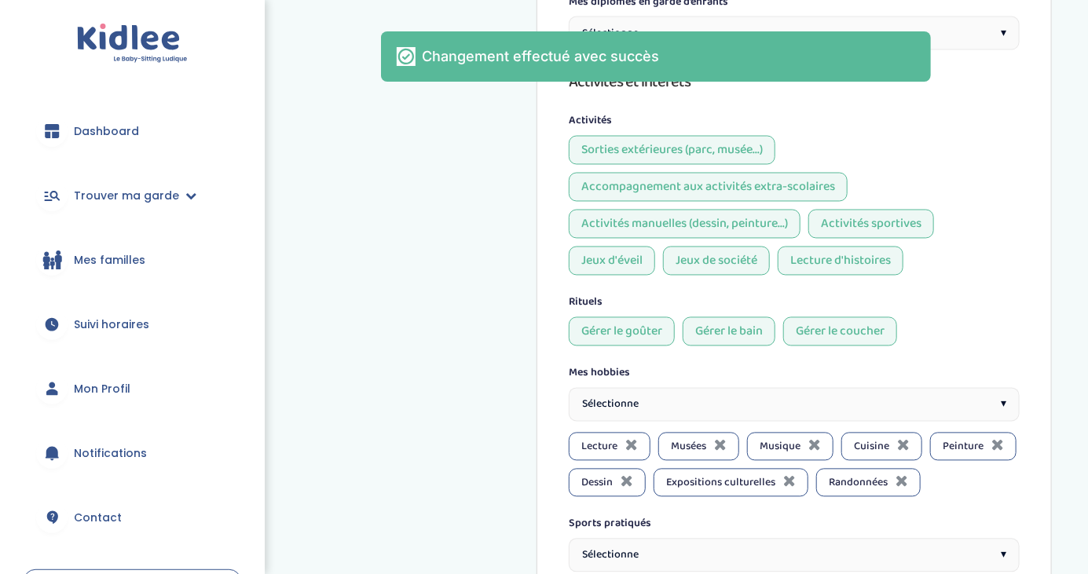
scroll to position [0, 0]
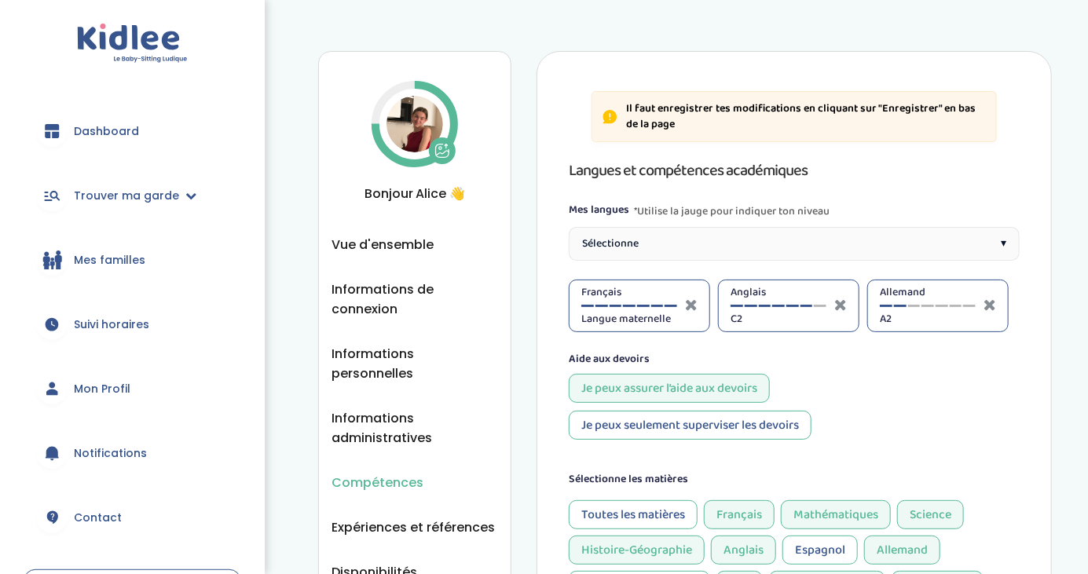
click at [763, 243] on div "Sélectionne ▾" at bounding box center [794, 244] width 451 height 34
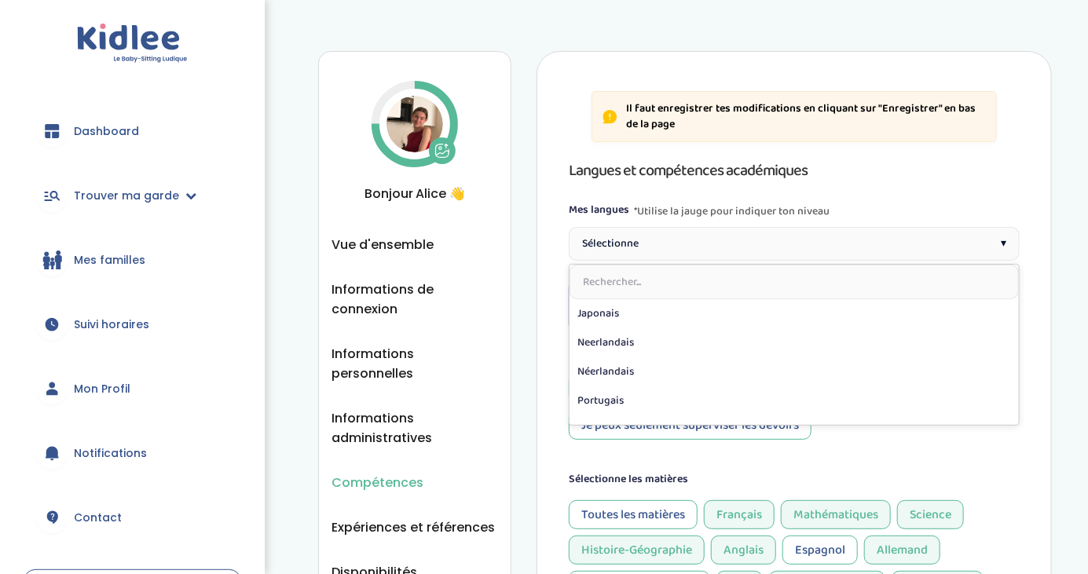
scroll to position [320, 0]
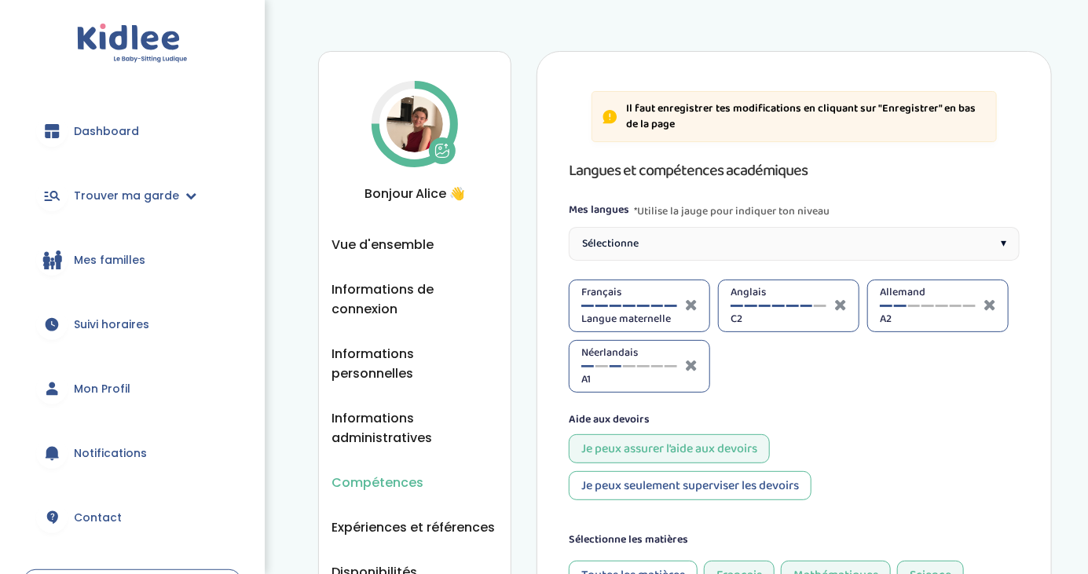
click at [615, 365] on div at bounding box center [616, 366] width 13 height 2
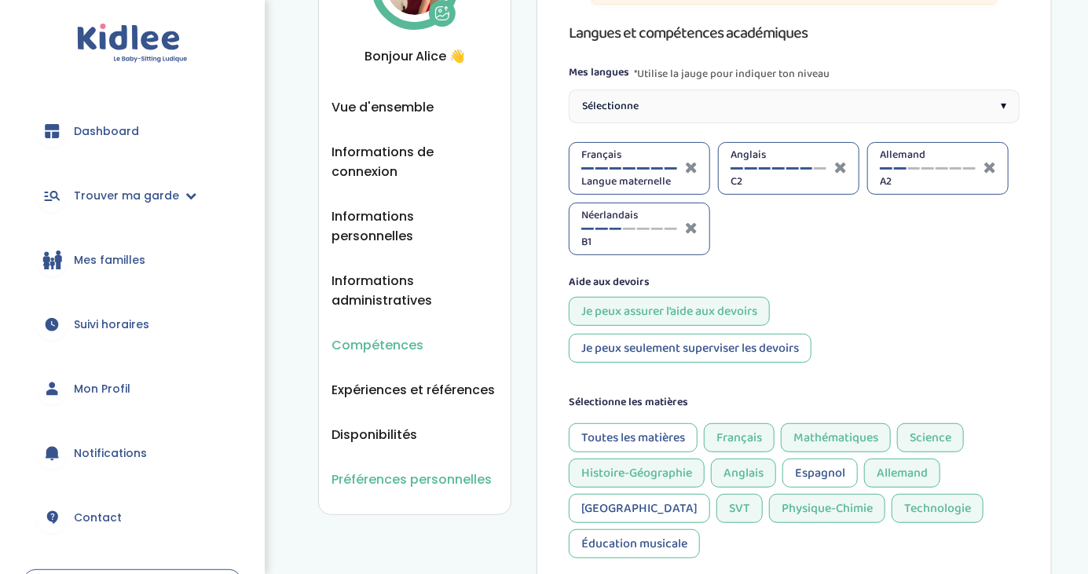
click at [459, 470] on span "Préférences personnelles" at bounding box center [411, 480] width 160 height 20
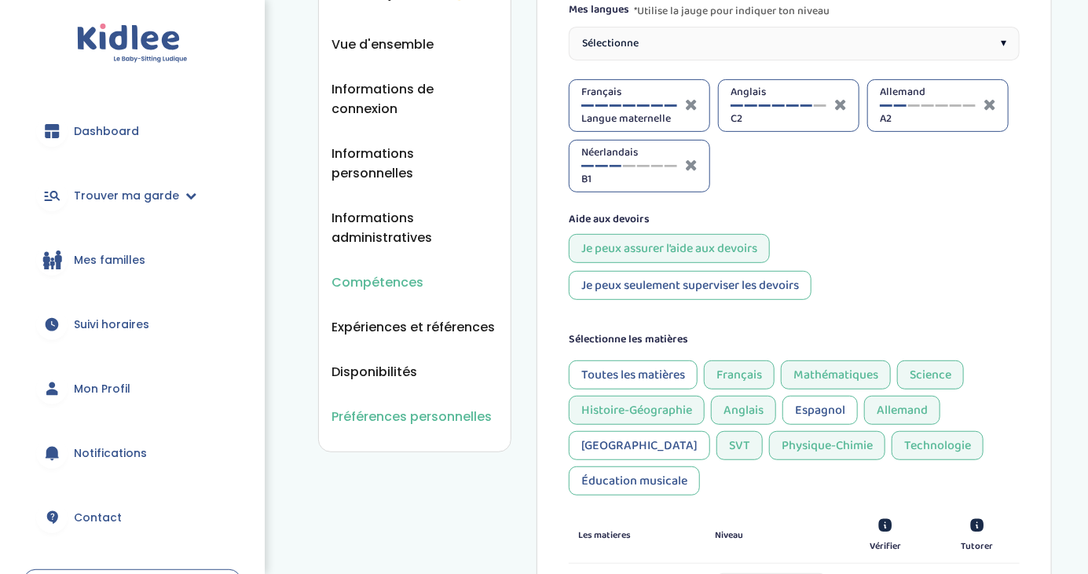
scroll to position [213, 0]
